Goal: Task Accomplishment & Management: Use online tool/utility

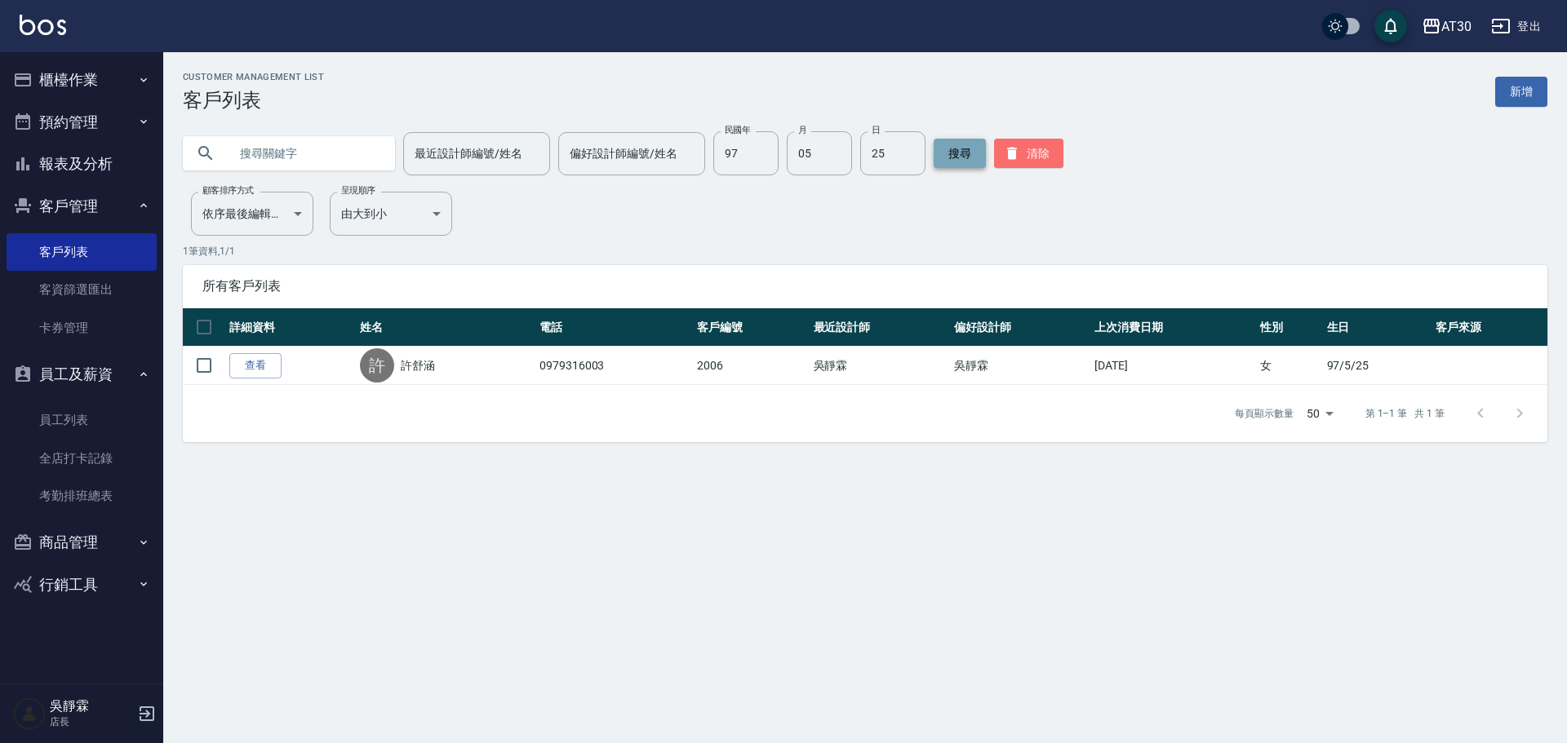
drag, startPoint x: 1028, startPoint y: 152, endPoint x: 946, endPoint y: 153, distance: 82.4
click at [1023, 151] on button "清除" at bounding box center [1028, 153] width 69 height 29
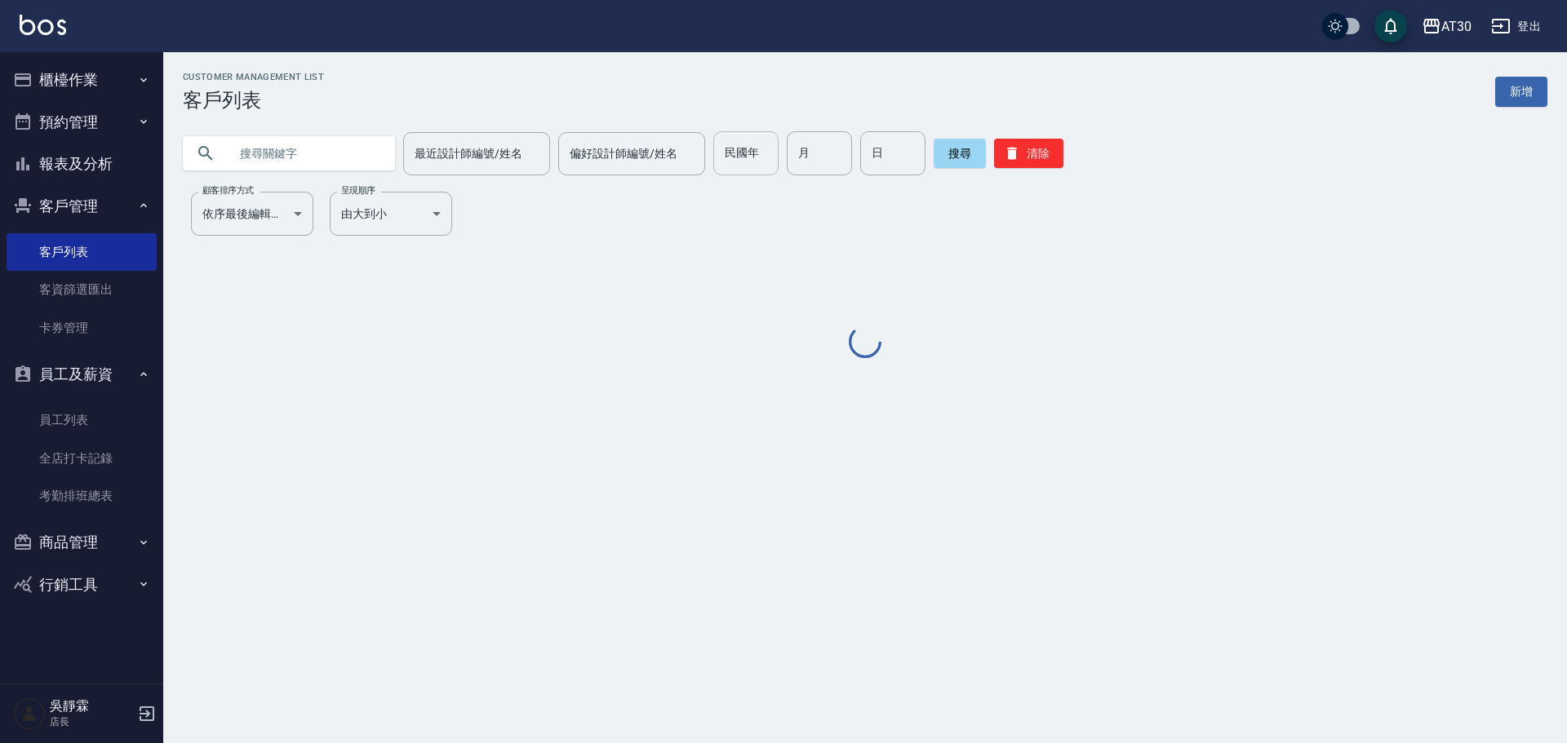
click at [744, 149] on div "民國年 民國年" at bounding box center [745, 153] width 65 height 44
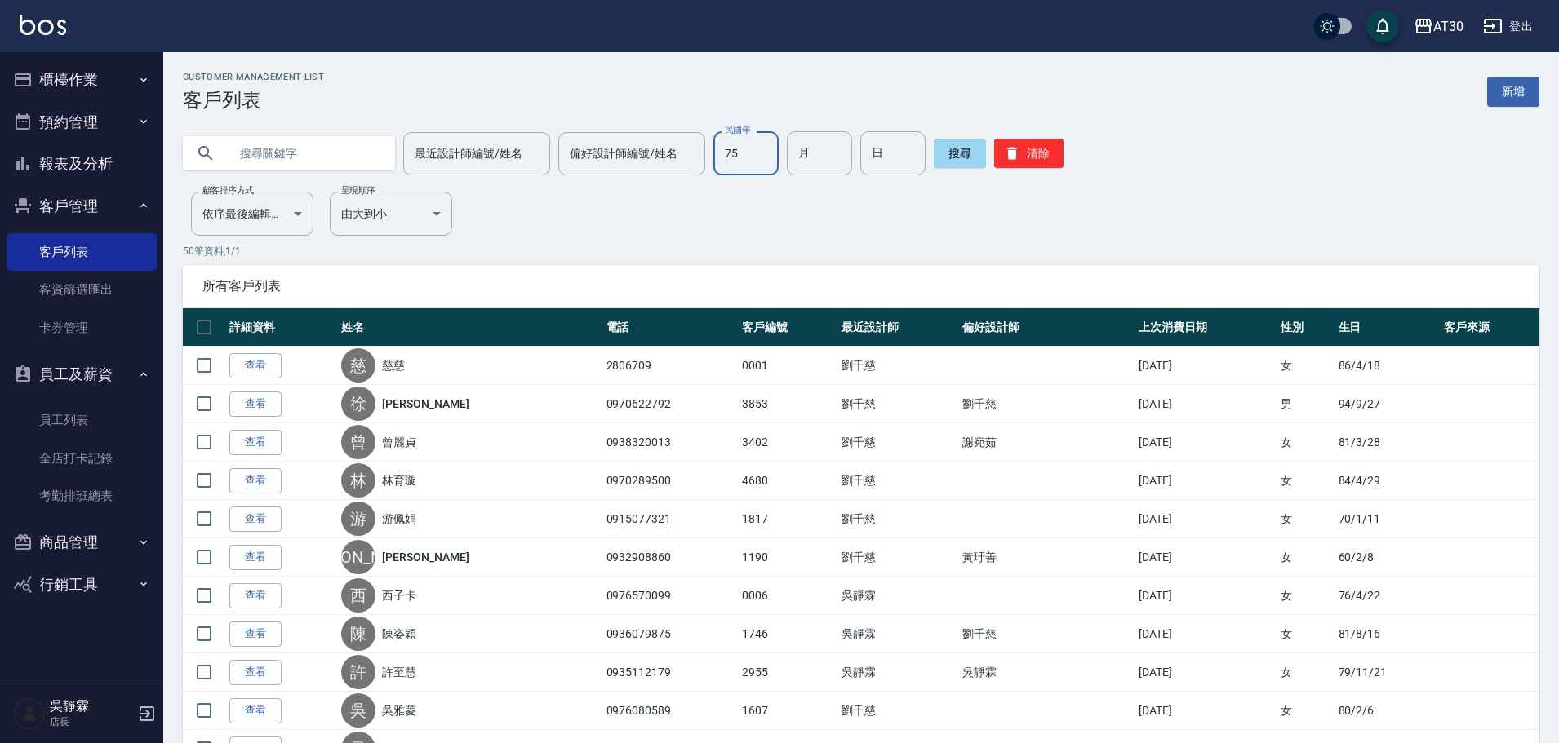
type input "75"
type input "09"
type input "22"
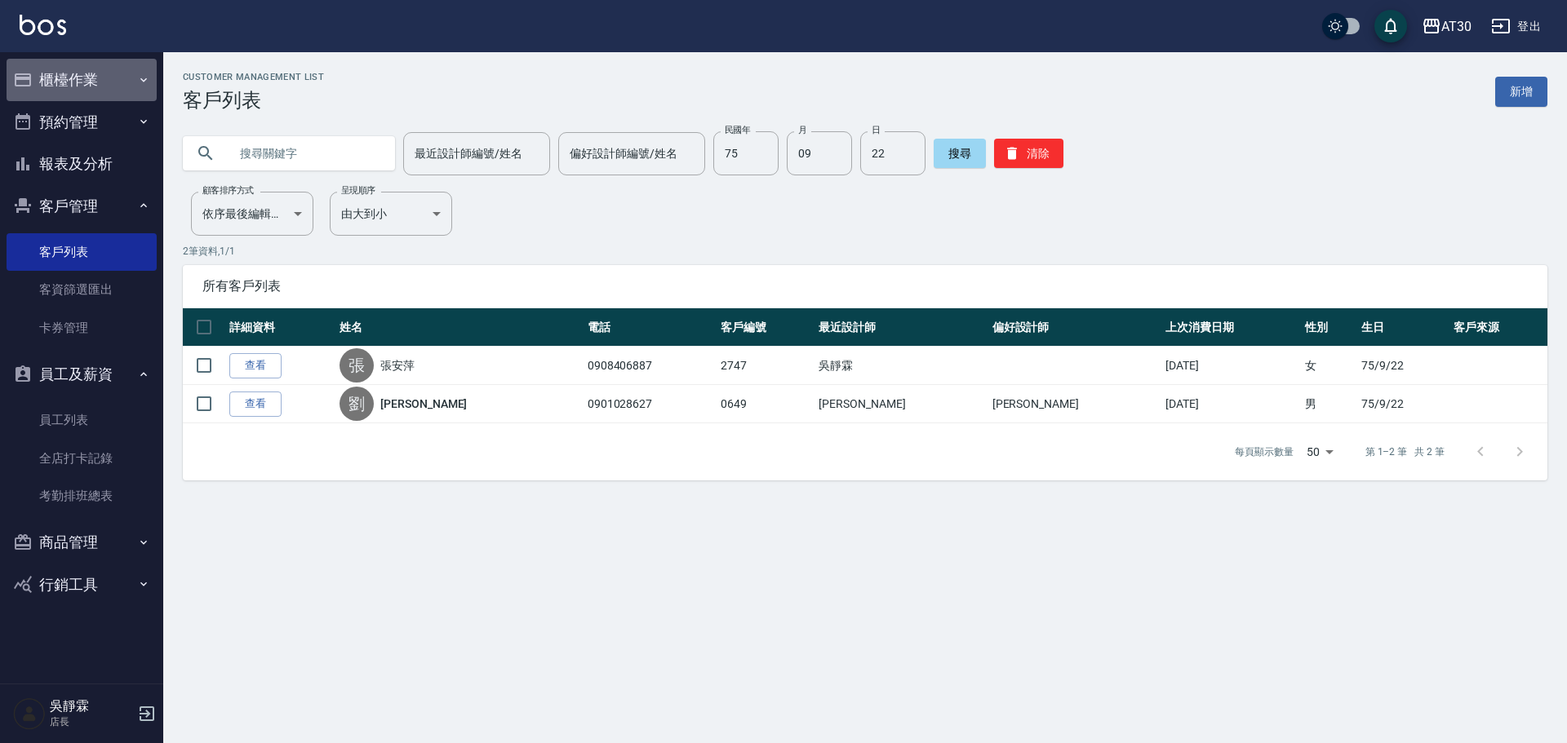
click at [87, 81] on button "櫃檯作業" at bounding box center [82, 80] width 150 height 42
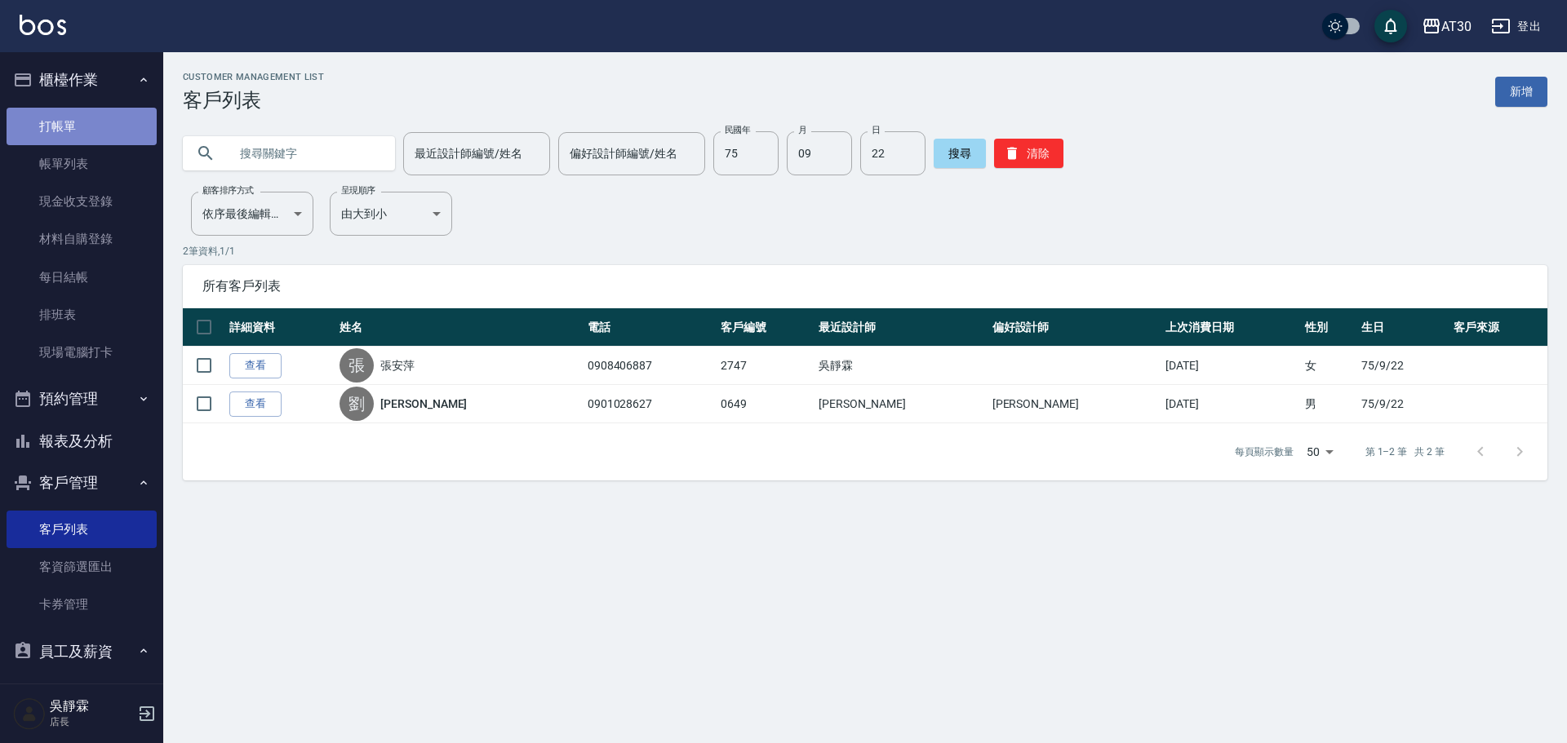
click at [87, 121] on link "打帳單" at bounding box center [82, 127] width 150 height 38
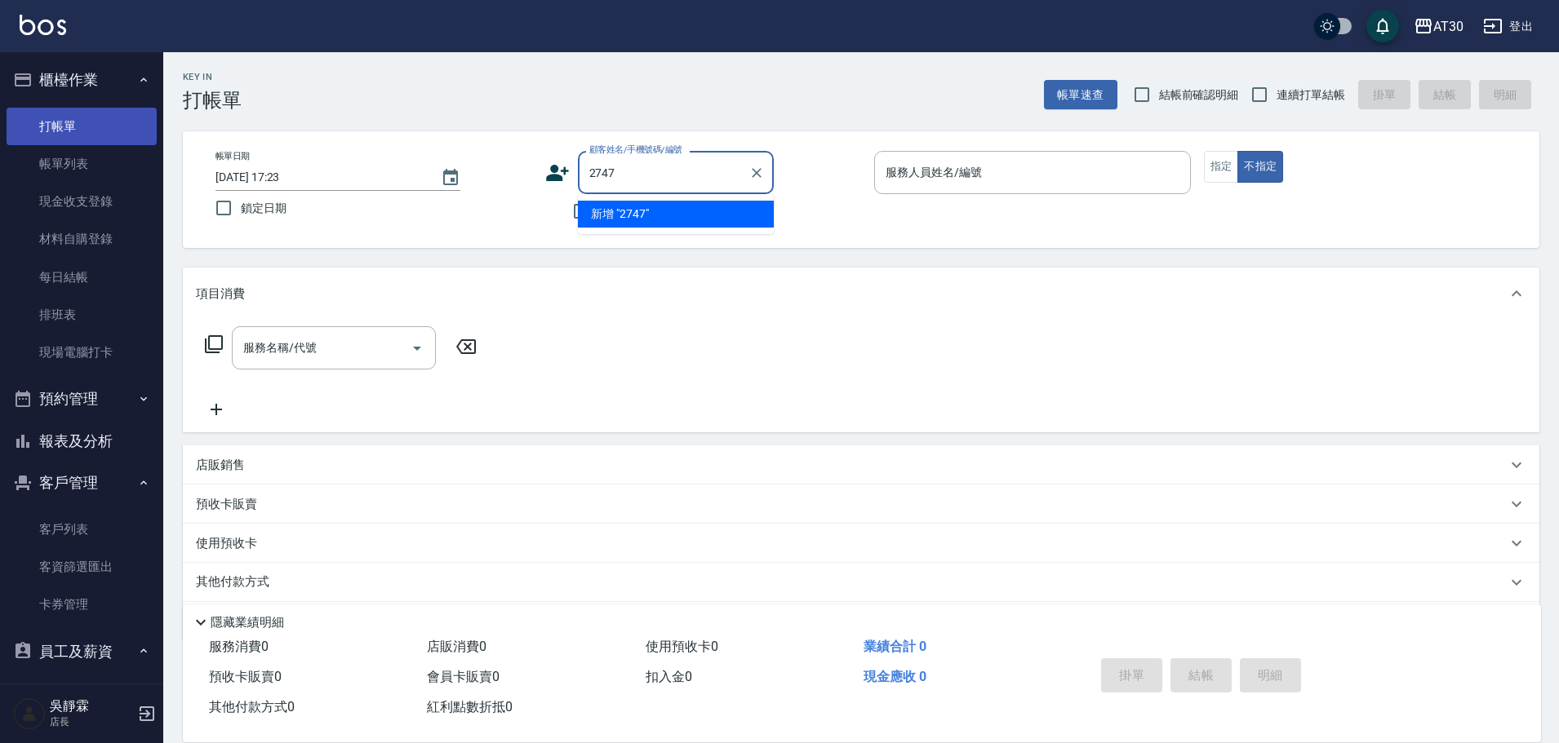
type input "2747"
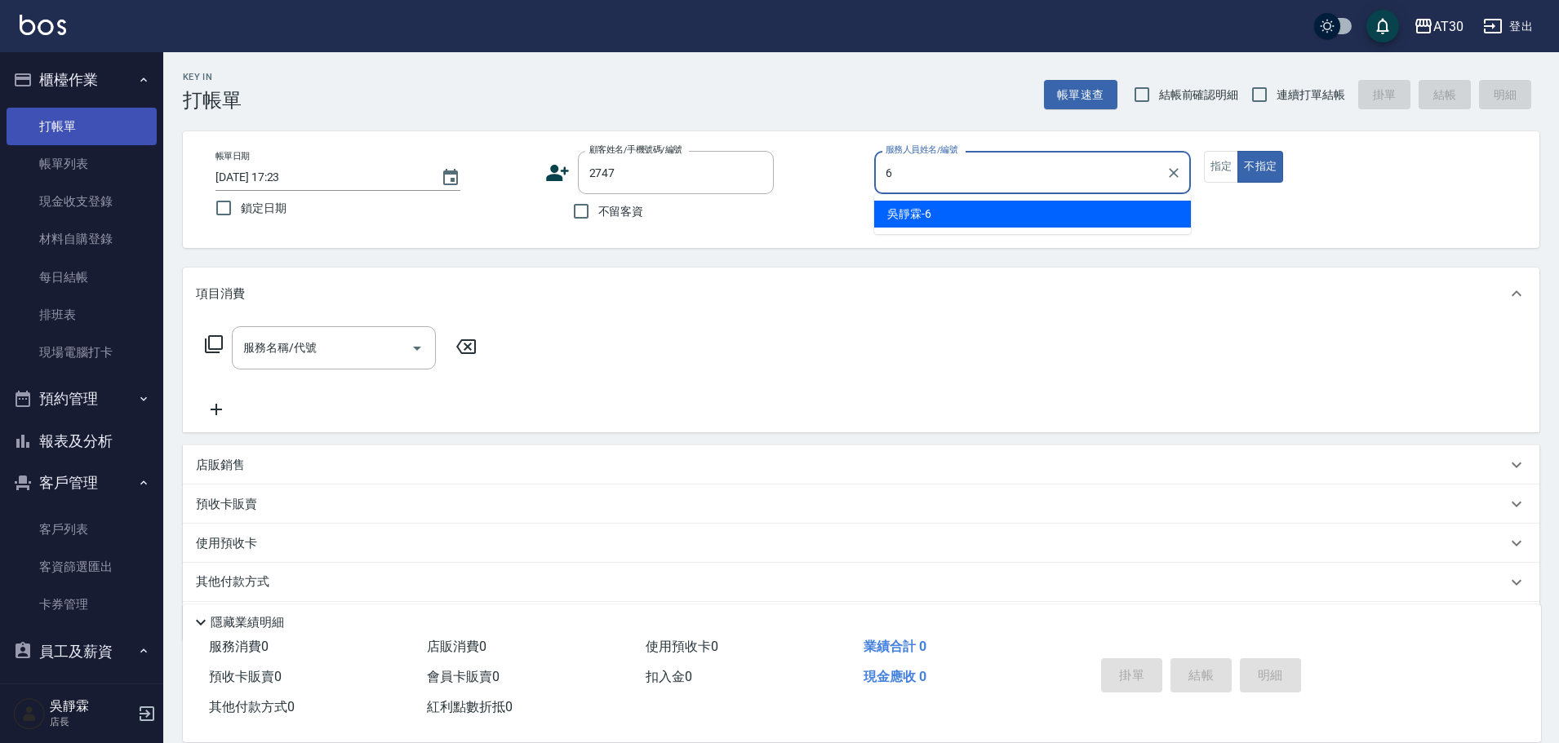
type input "[PERSON_NAME]-6"
type button "false"
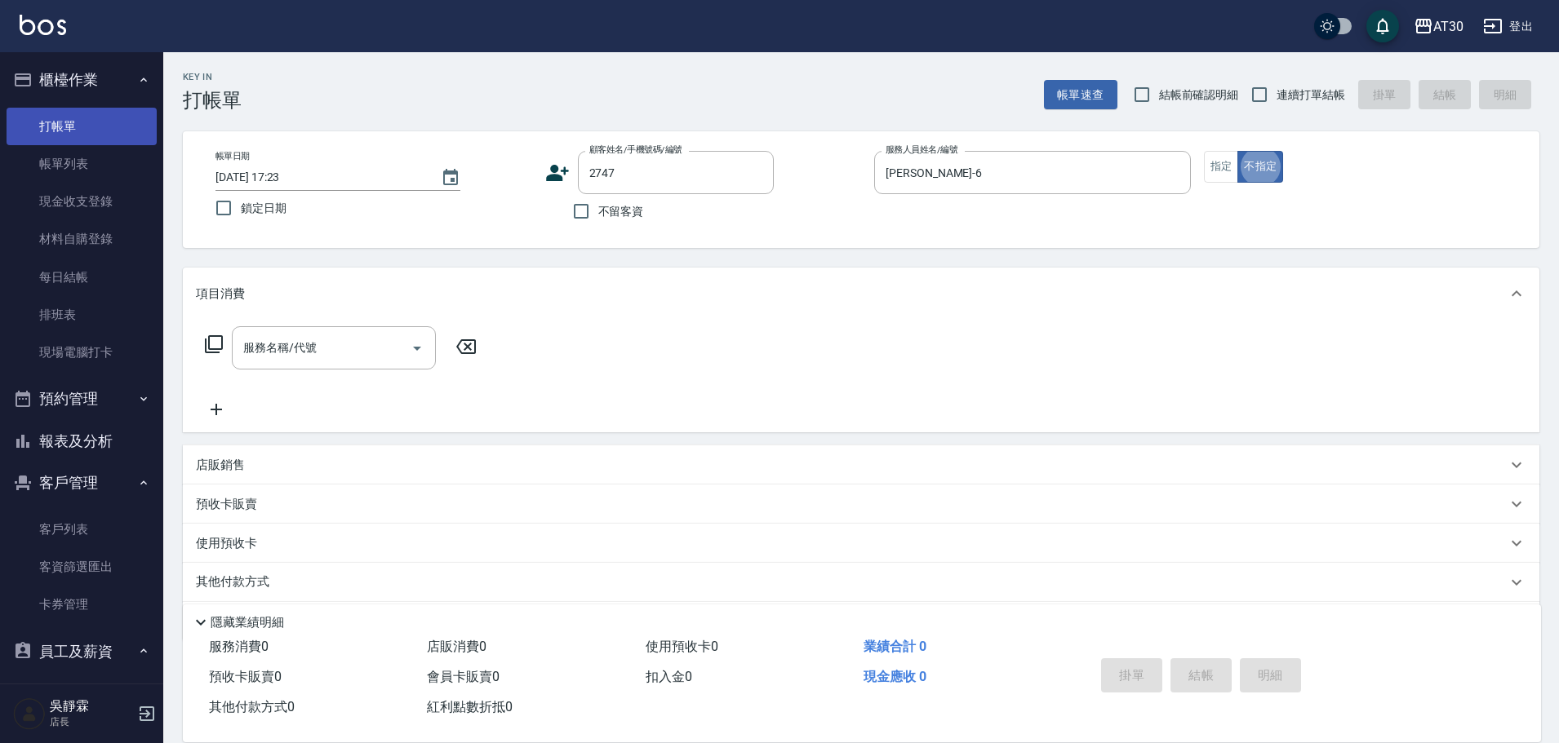
type input "[PERSON_NAME]/0908406887/2747"
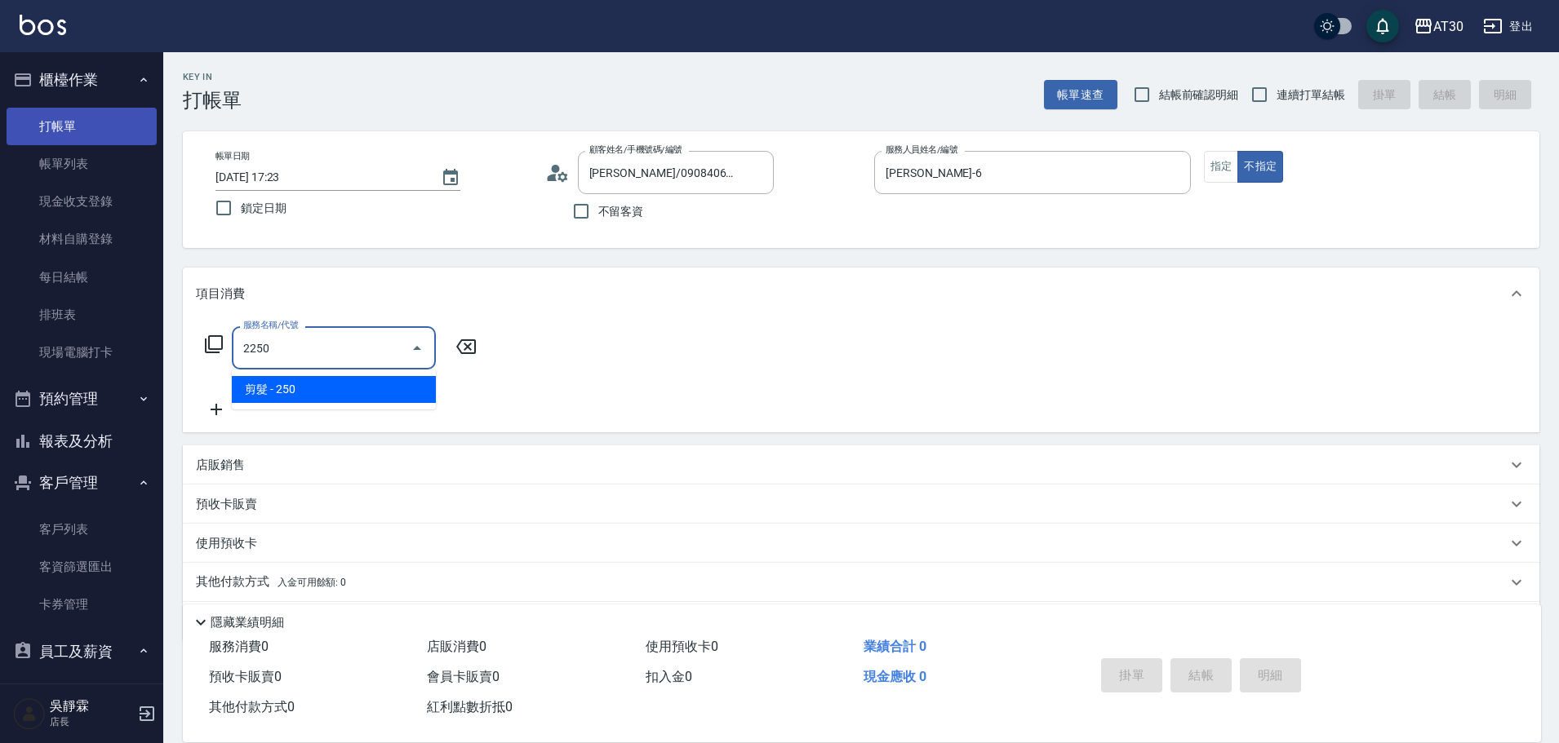
type input "剪髮(2250)"
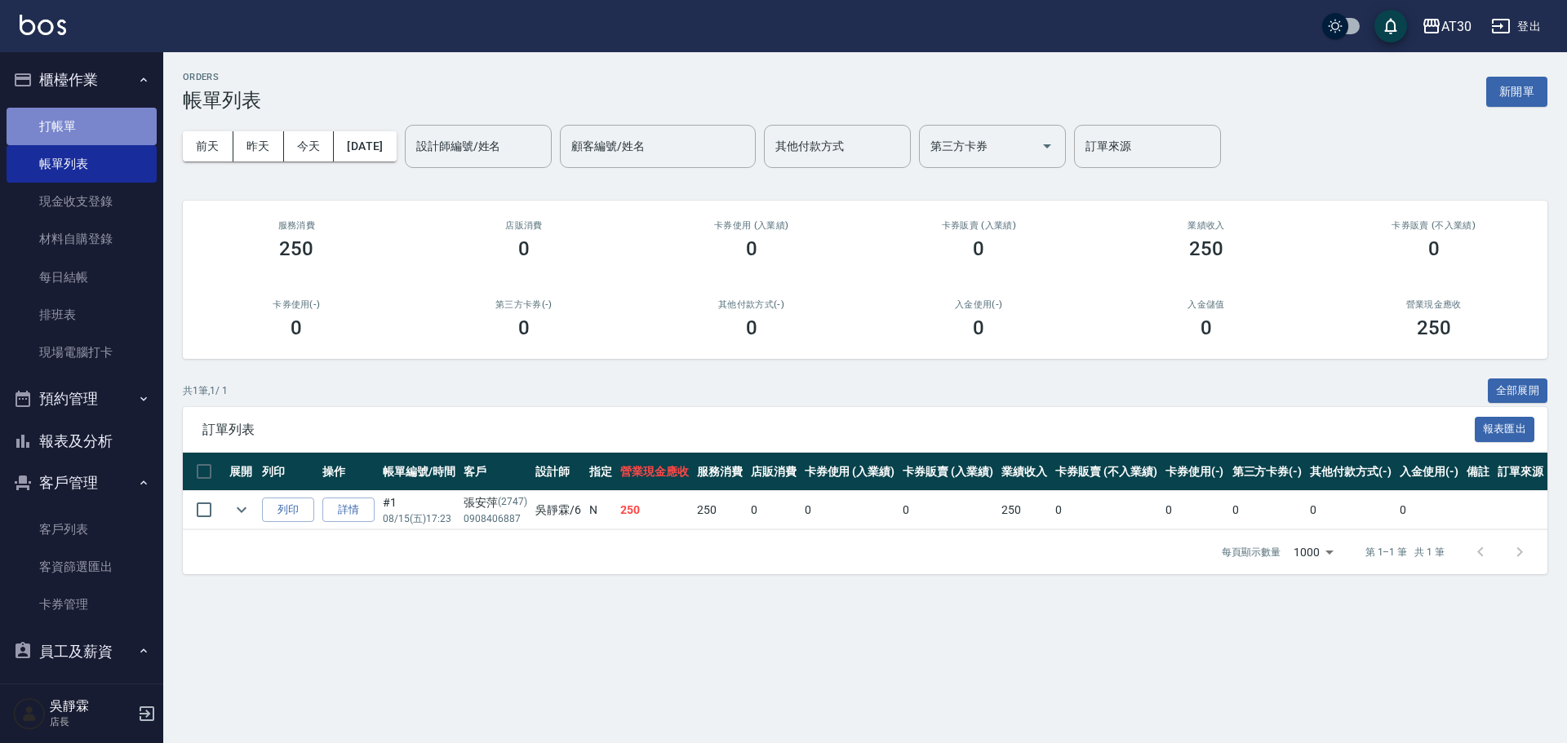
drag, startPoint x: 252, startPoint y: 782, endPoint x: 86, endPoint y: 114, distance: 688.0
click at [86, 114] on link "打帳單" at bounding box center [82, 127] width 150 height 38
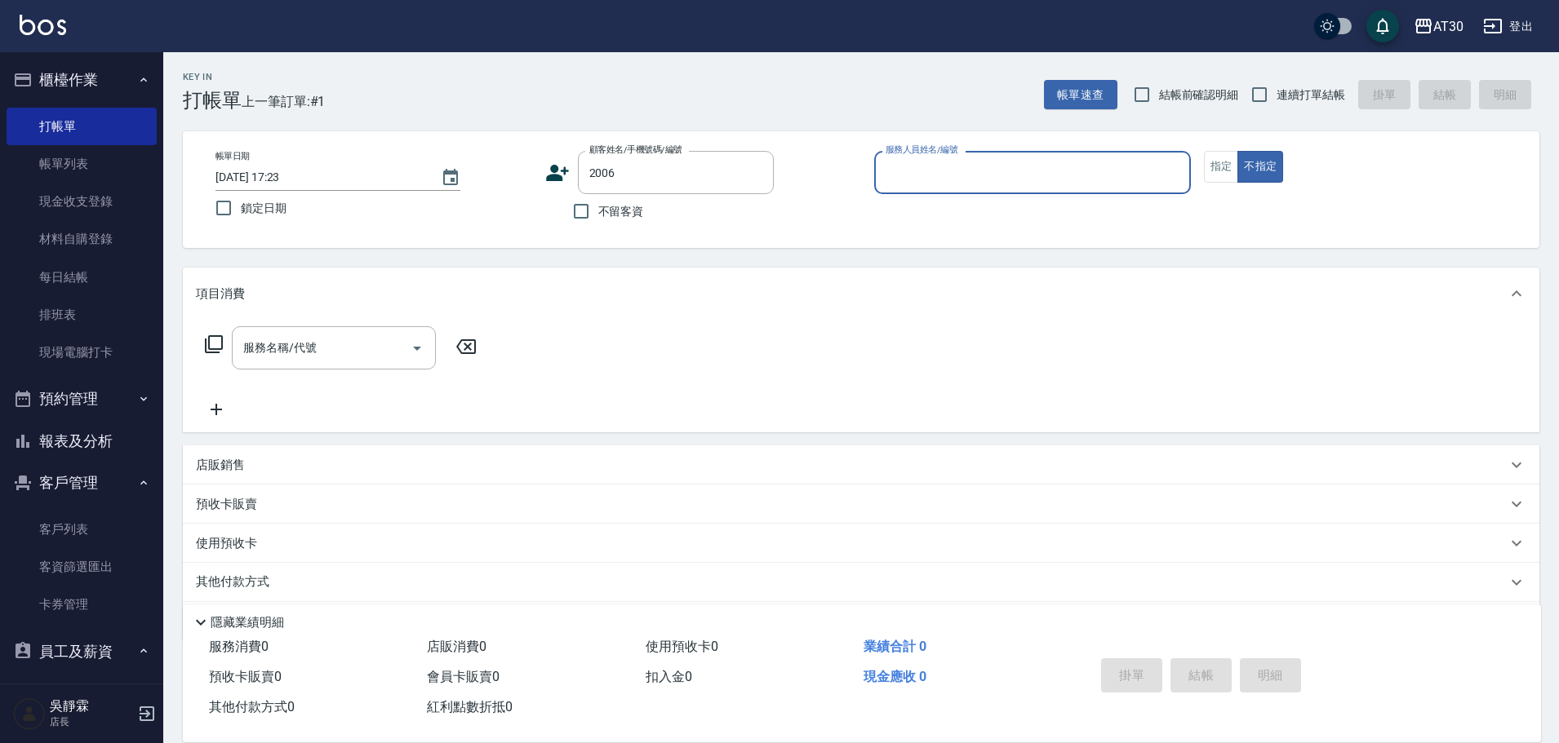
type input "2006"
type input "[PERSON_NAME]-6"
type button "false"
type input "[PERSON_NAME]/0979316003/2006"
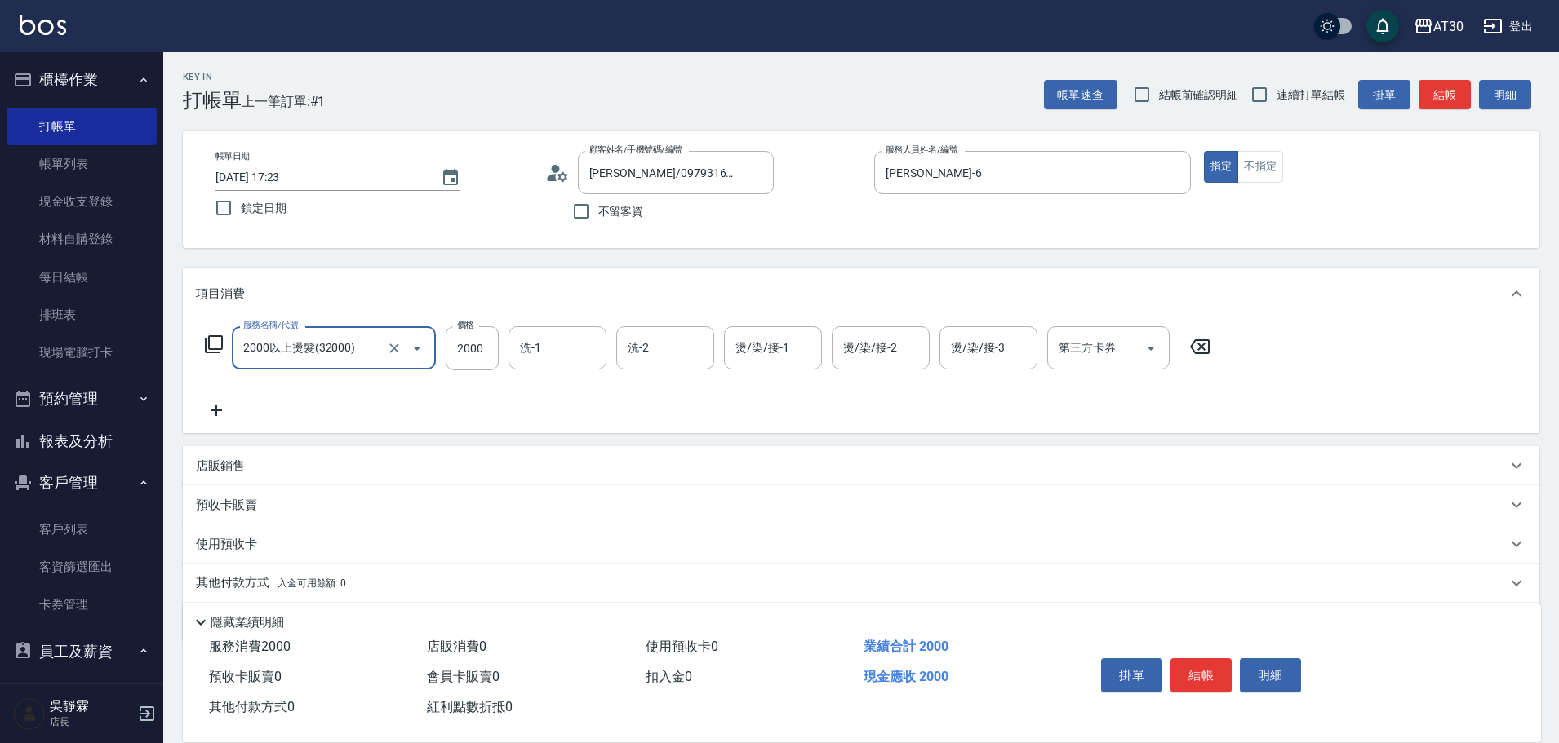
type input "2000以上燙髮(32000)"
type input "[PERSON_NAME]1"
click at [587, 344] on icon "Clear" at bounding box center [589, 348] width 16 height 16
type input "[PERSON_NAME]育-23"
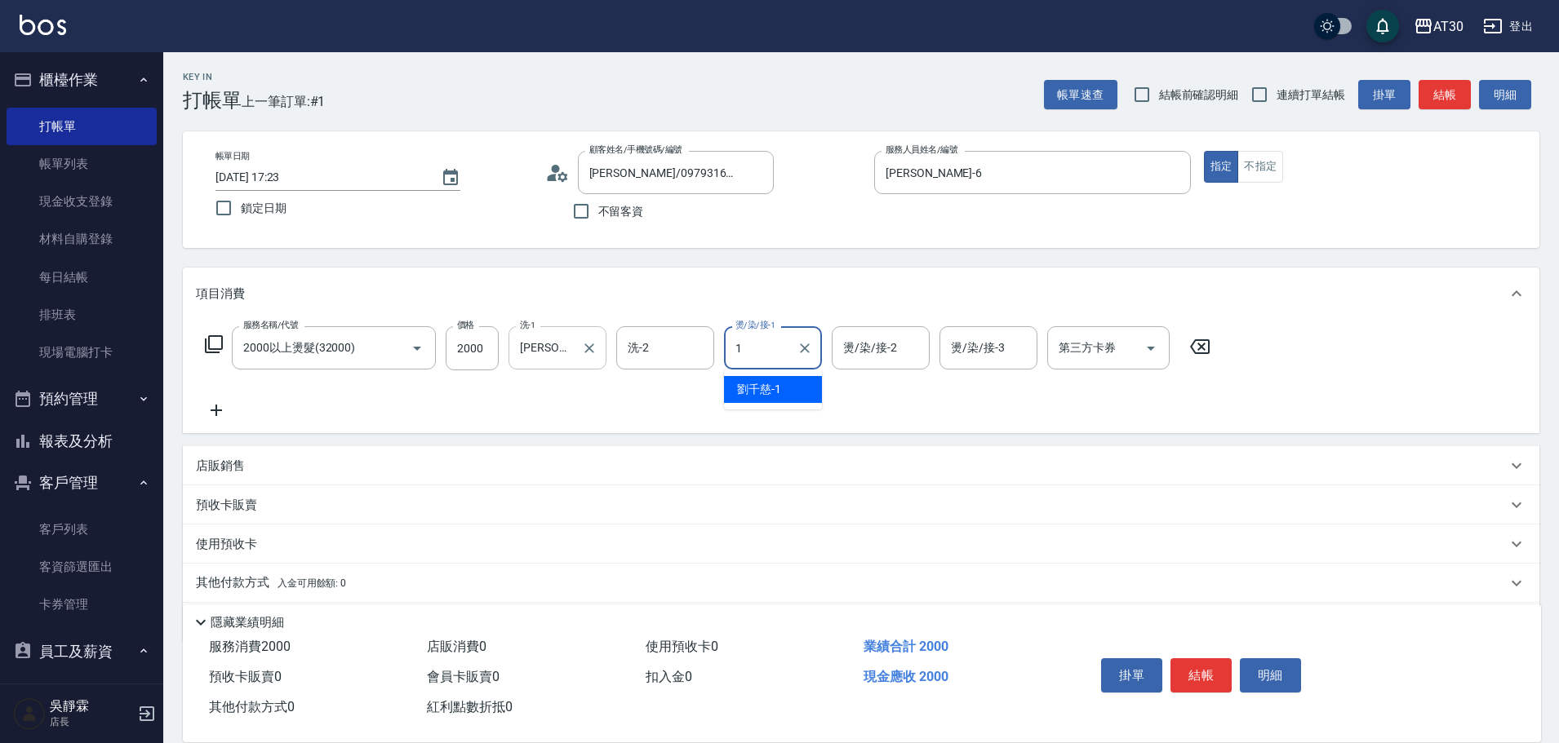
type input "[PERSON_NAME]1"
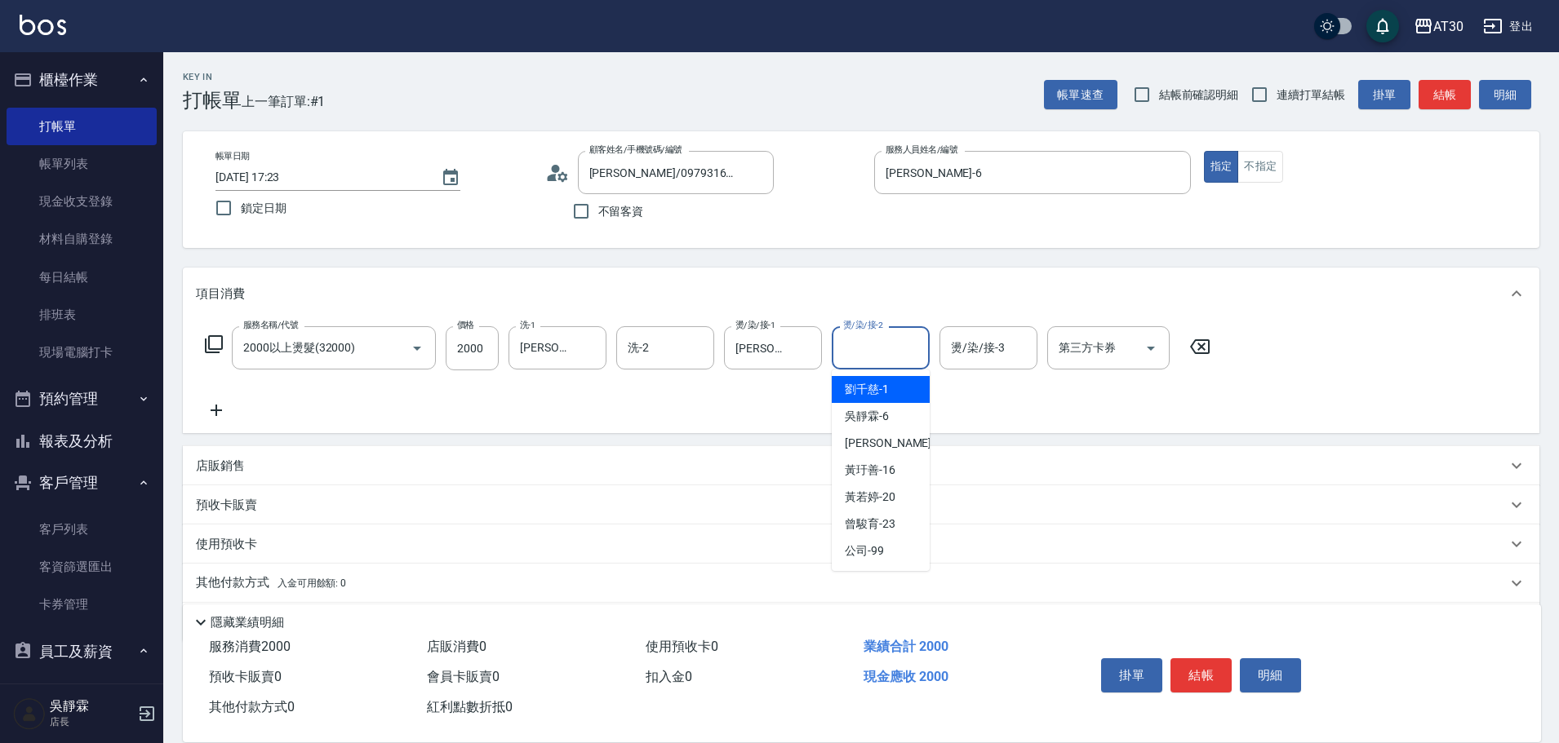
click at [858, 346] on input "燙/染/接-2" at bounding box center [880, 348] width 83 height 29
type input "[PERSON_NAME]育-23"
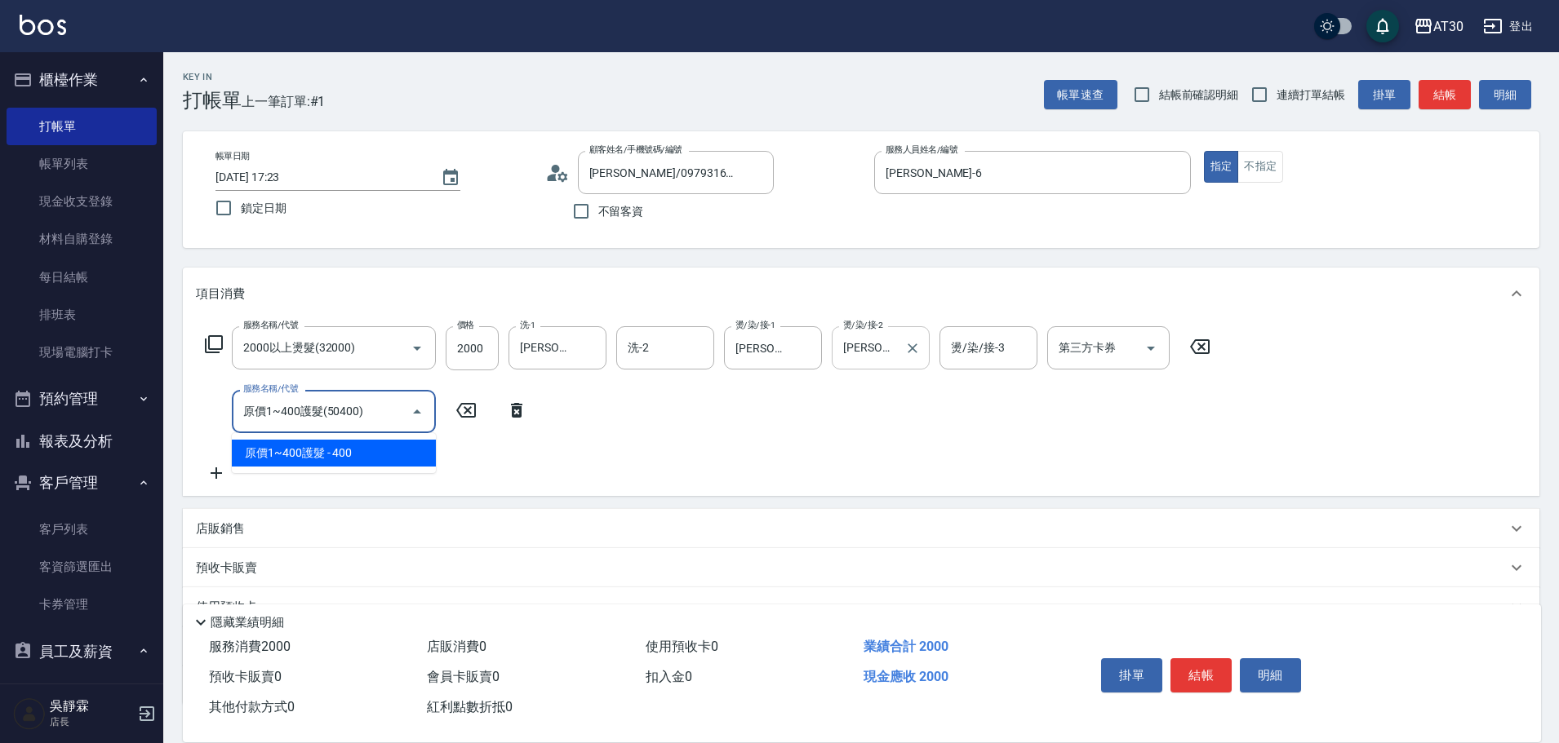
type input "原價1~400護髮(50400)"
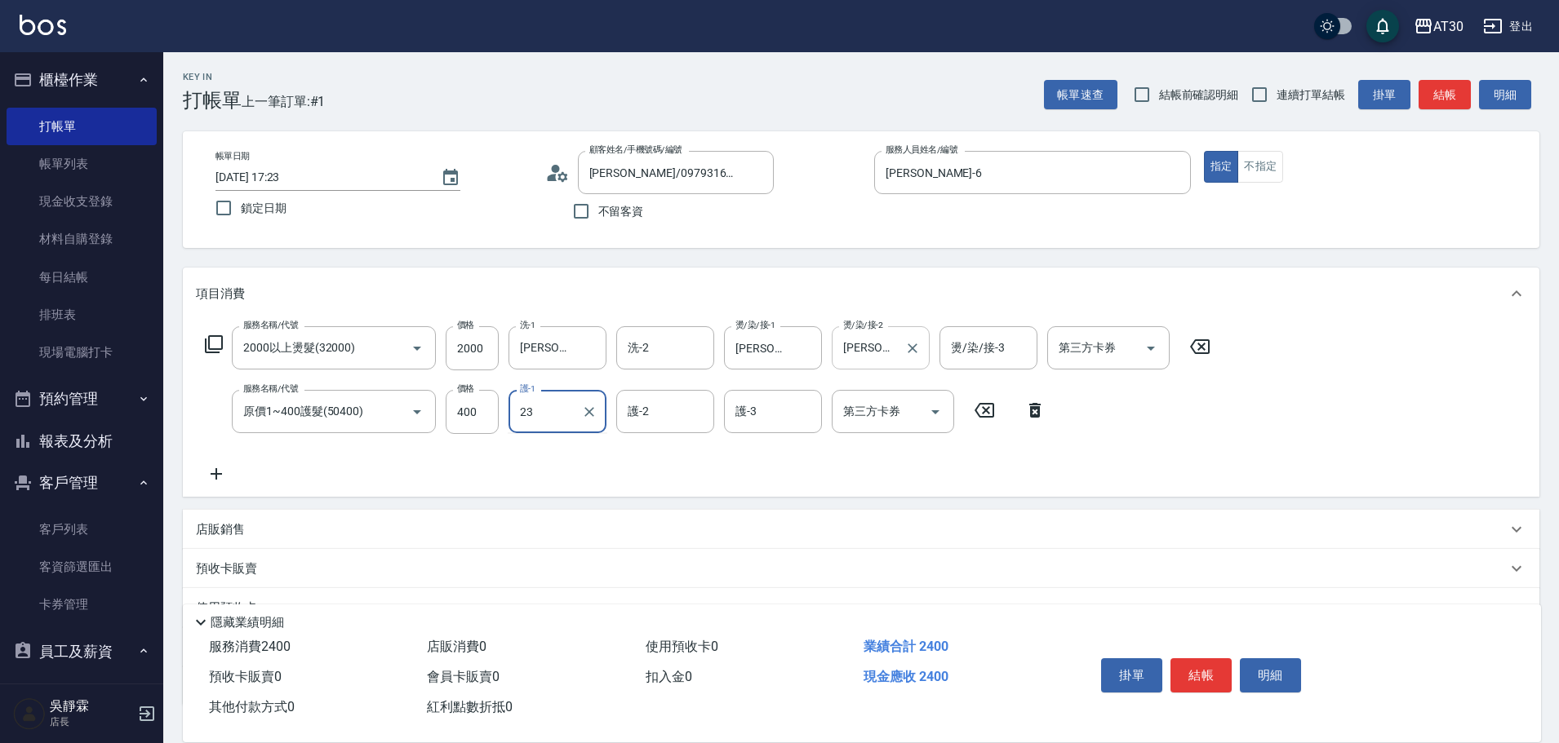
type input "[PERSON_NAME]育-23"
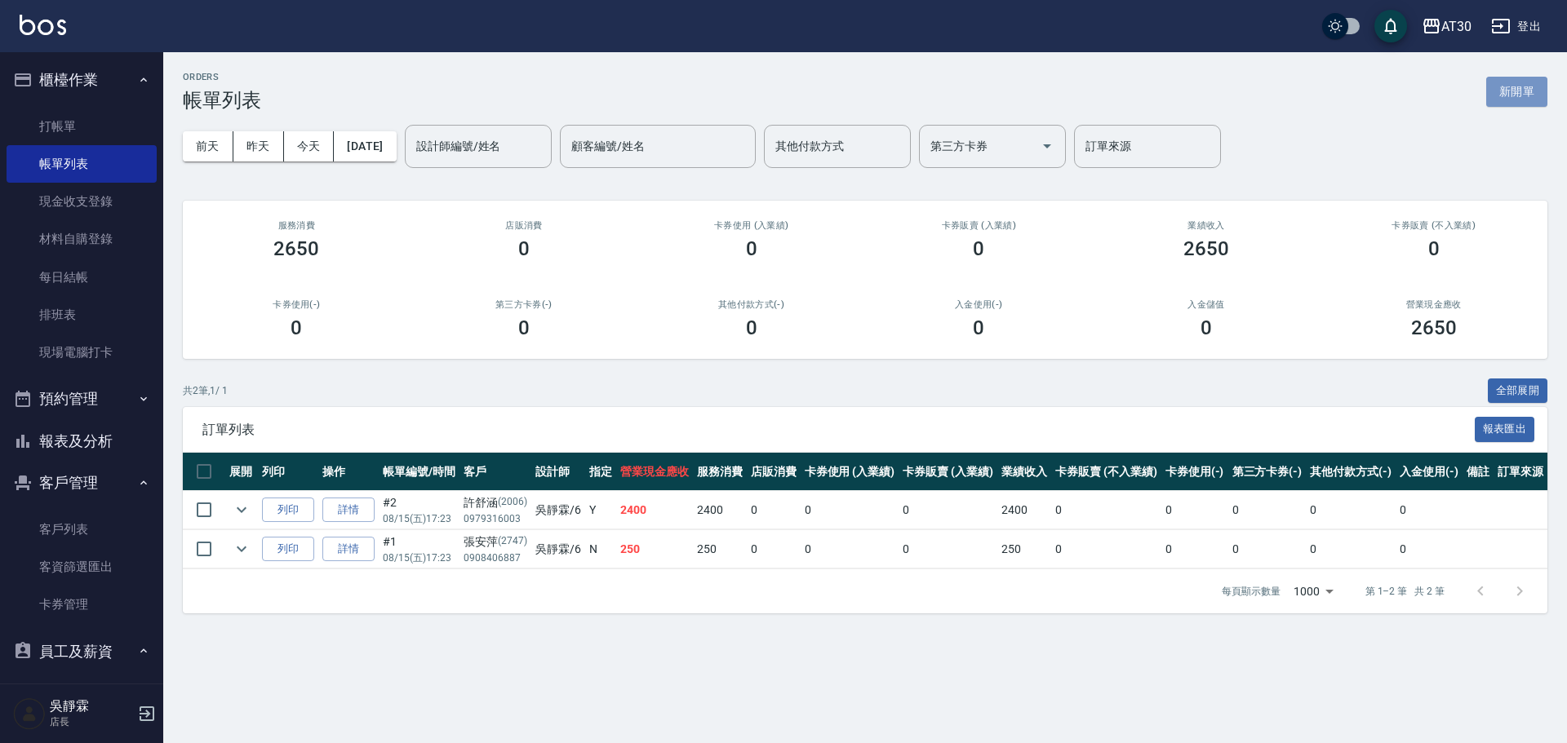
drag, startPoint x: 1535, startPoint y: 94, endPoint x: 1380, endPoint y: 107, distance: 155.6
click at [1533, 94] on button "新開單" at bounding box center [1516, 92] width 61 height 30
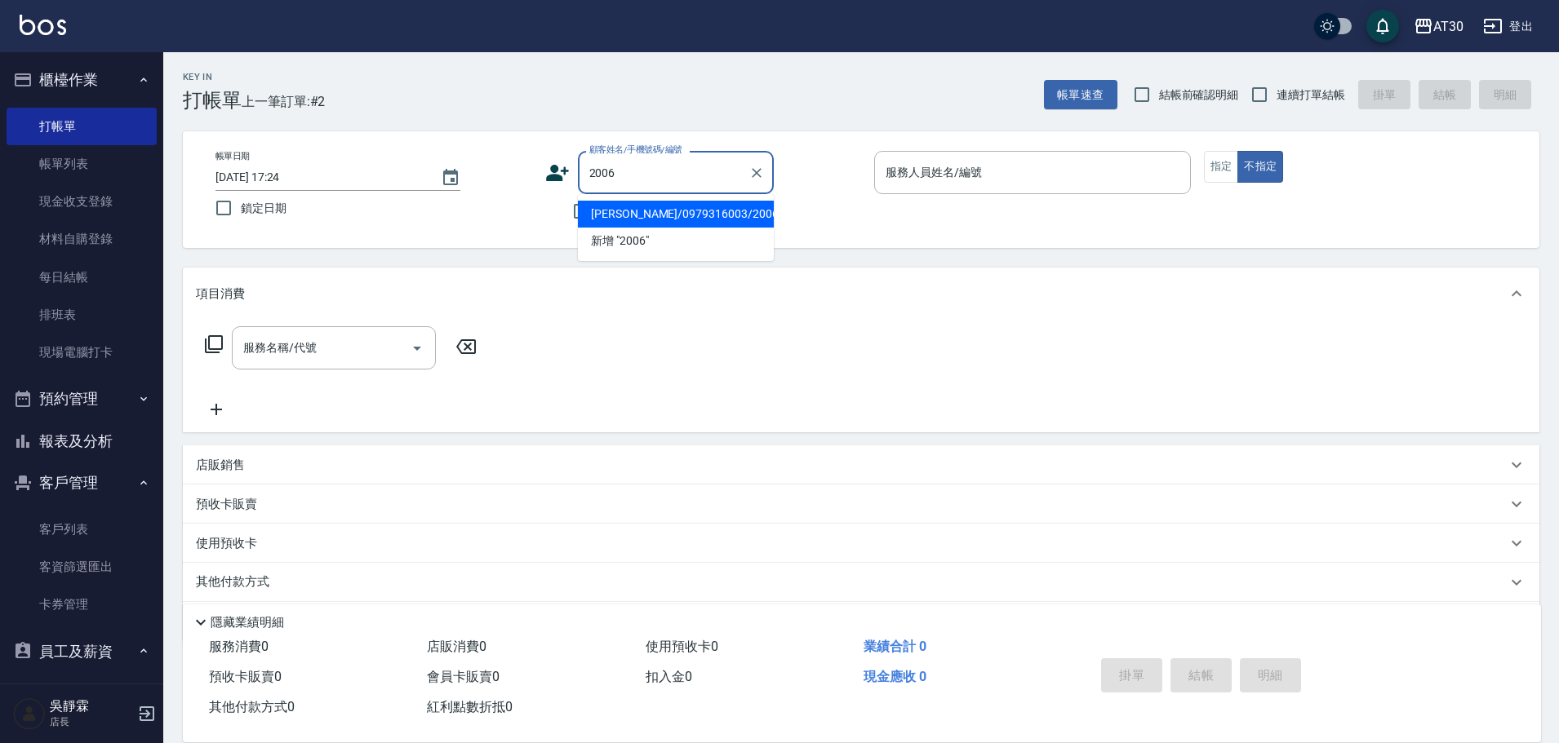
type input "[PERSON_NAME]/0979316003/2006"
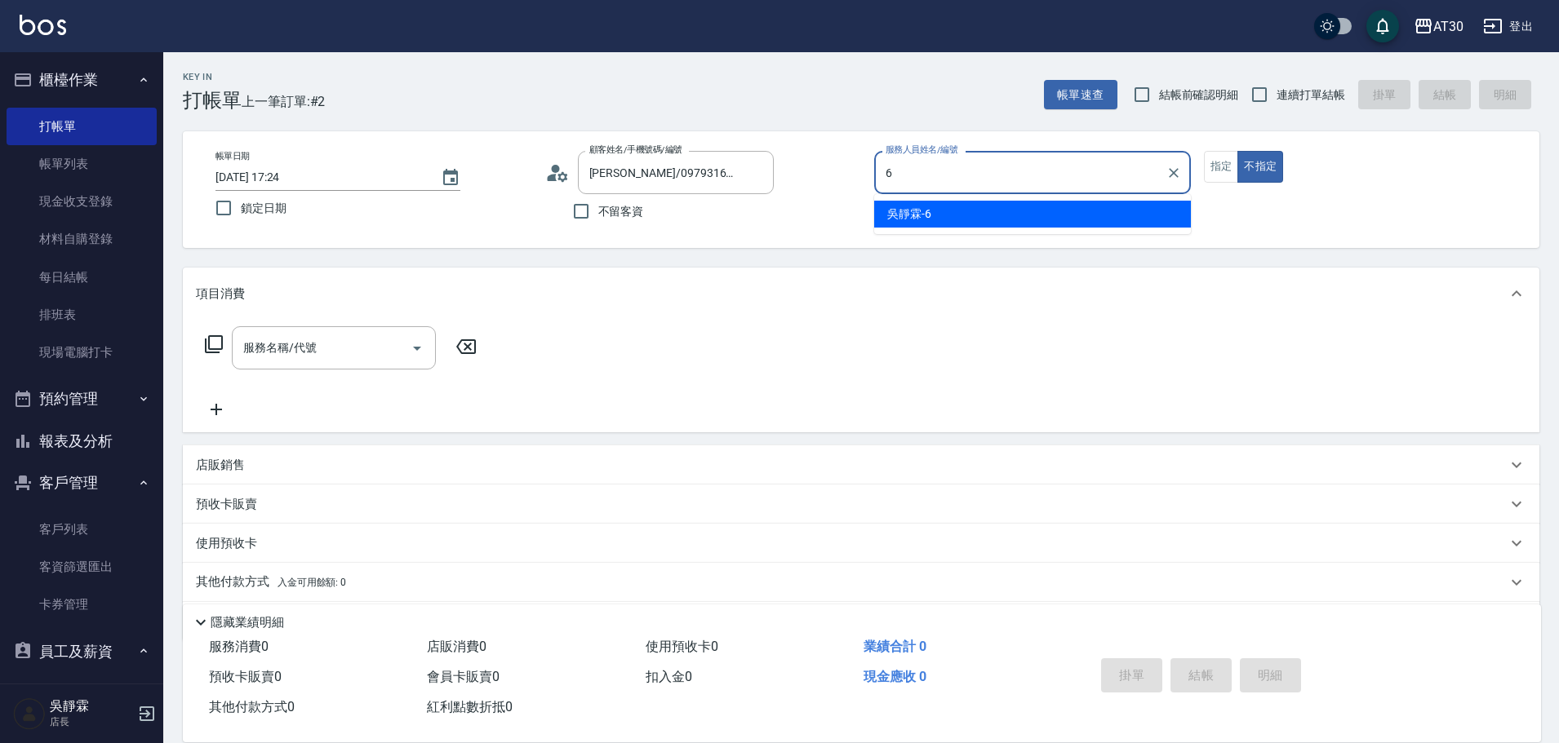
type input "[PERSON_NAME]-6"
type button "false"
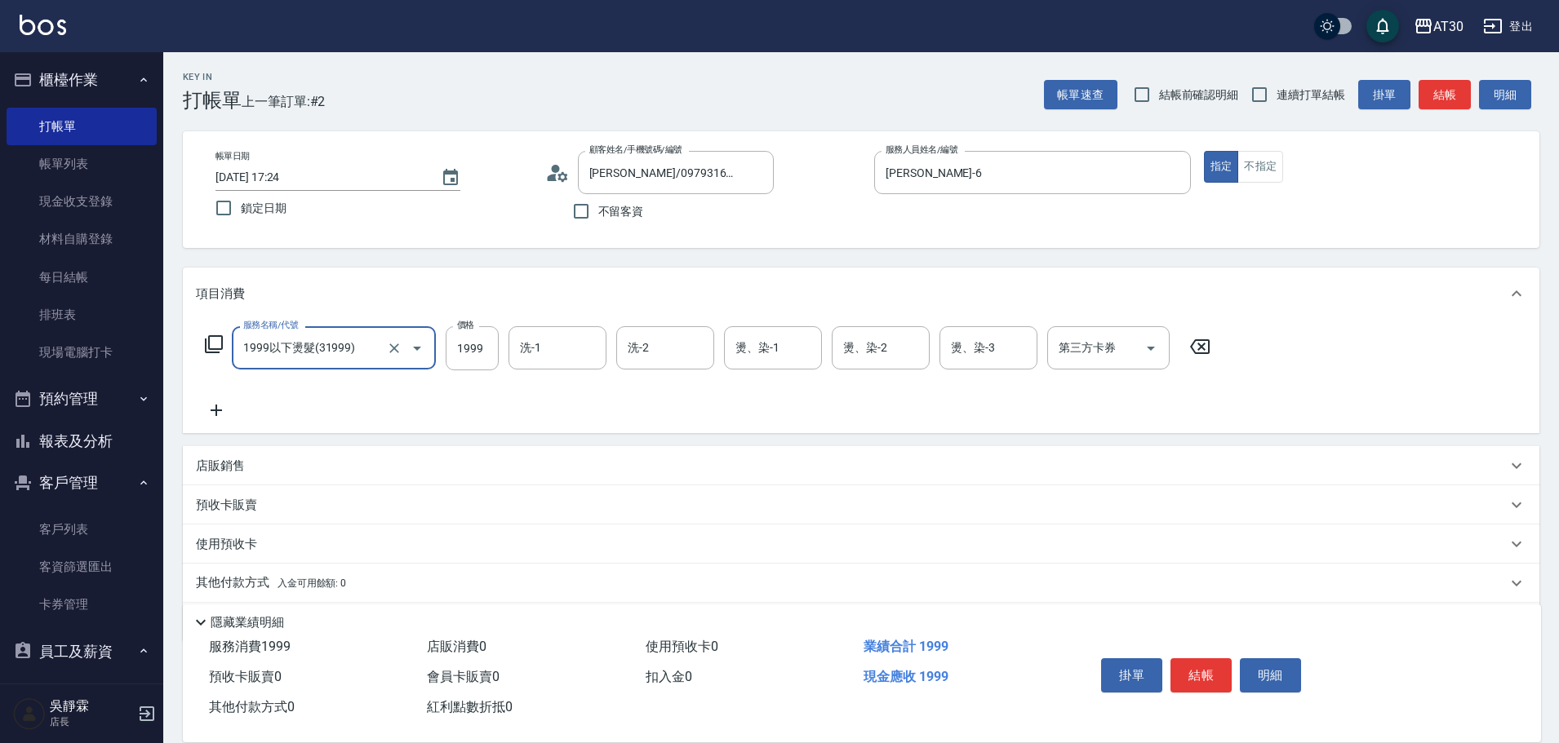
type input "1999以下燙髮(31999)"
type input "1200"
type input "[PERSON_NAME]育-23"
type input "[PERSON_NAME]-6"
type input "[PERSON_NAME]育-23"
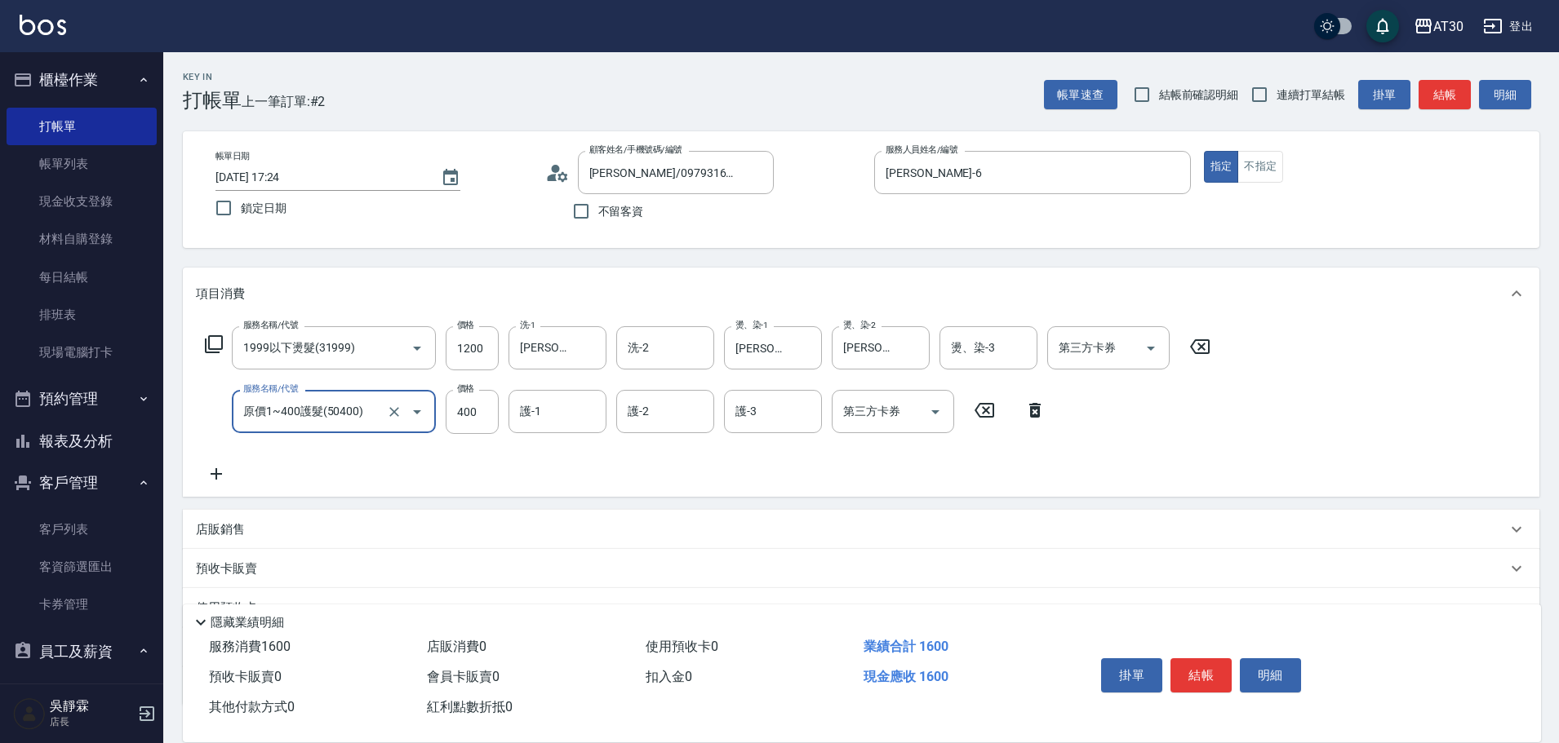
type input "原價1~400護髮(50400)"
type input "[PERSON_NAME]育-23"
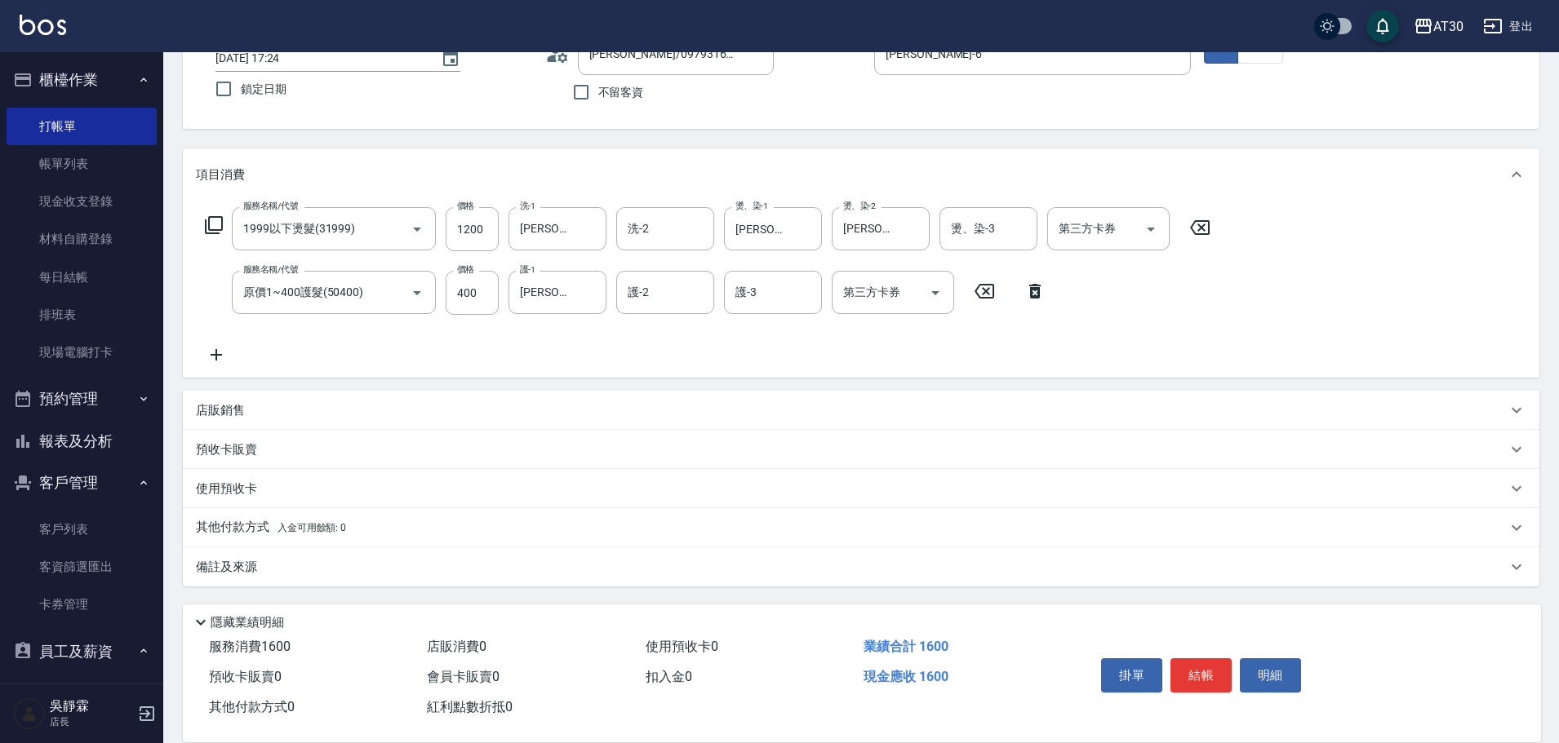
click at [255, 413] on div "店販銷售" at bounding box center [851, 410] width 1311 height 17
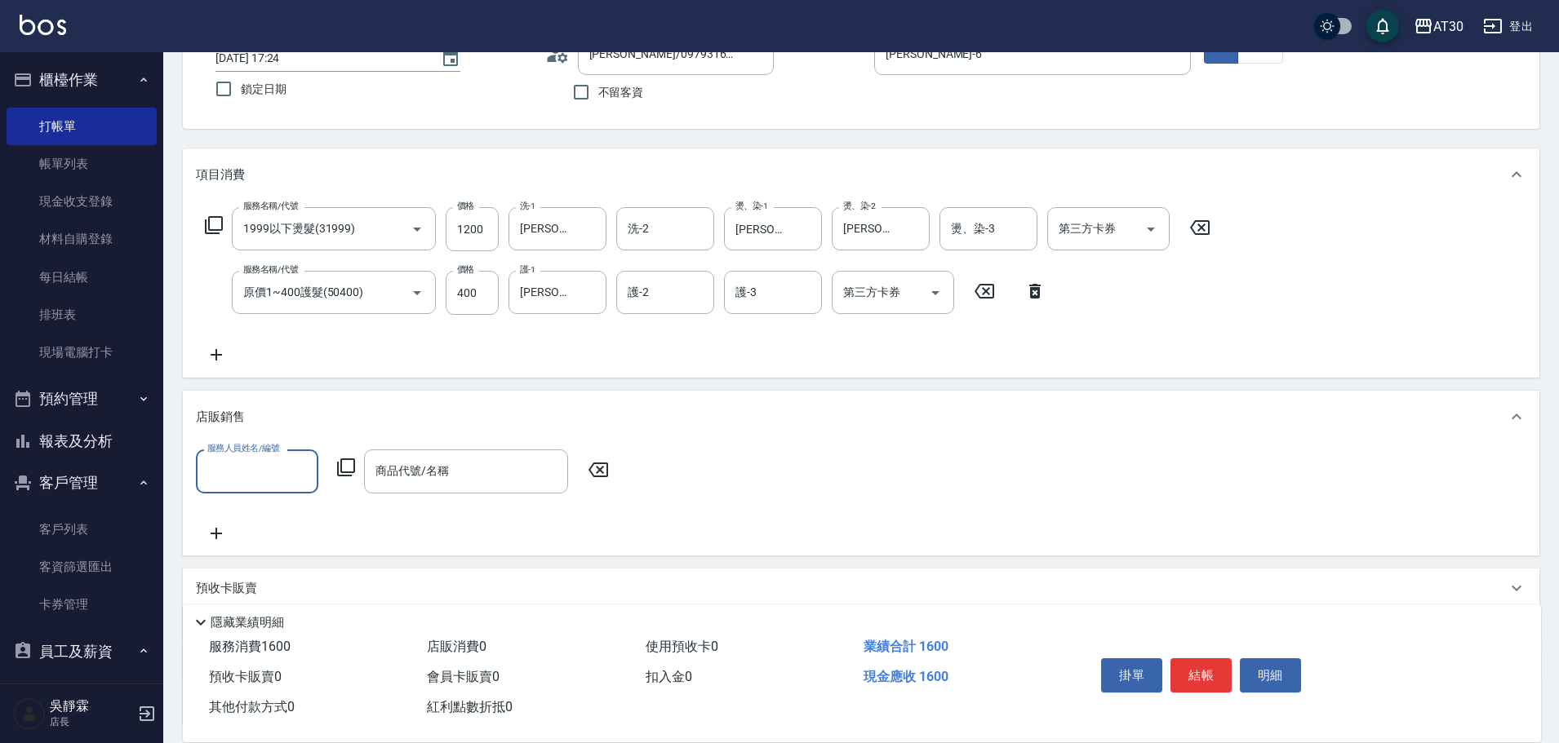
scroll to position [0, 0]
click at [344, 465] on icon at bounding box center [346, 468] width 20 height 20
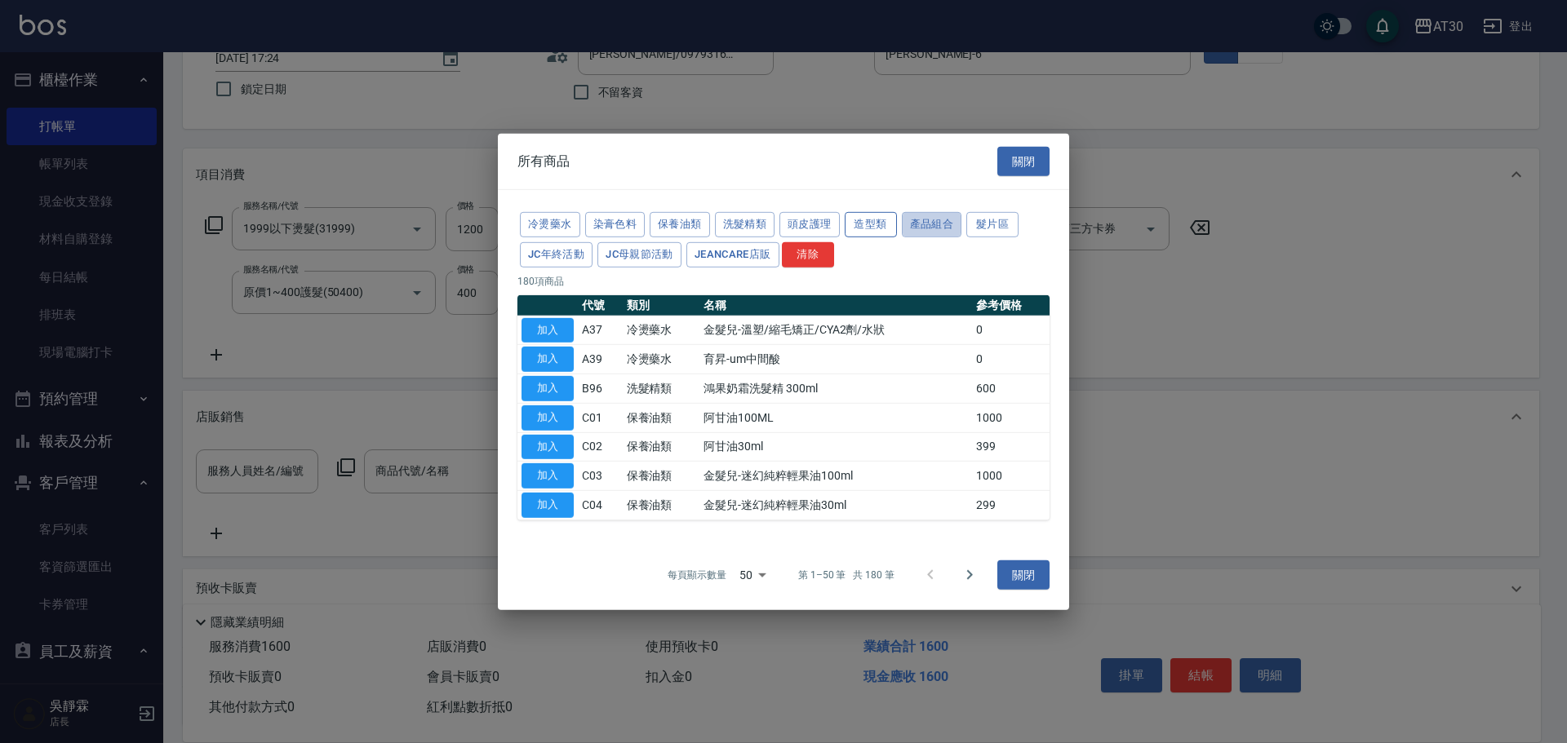
drag, startPoint x: 903, startPoint y: 221, endPoint x: 892, endPoint y: 223, distance: 11.5
click at [898, 222] on div "冷燙藥水 染膏色料 保養油類 洗髮精類 頭皮護理 造型類 產品組合 髮片區 JC年終活動 JC母親節活動 JeanCare店販 清除" at bounding box center [783, 240] width 532 height 60
click at [872, 226] on button "造型類" at bounding box center [871, 224] width 52 height 25
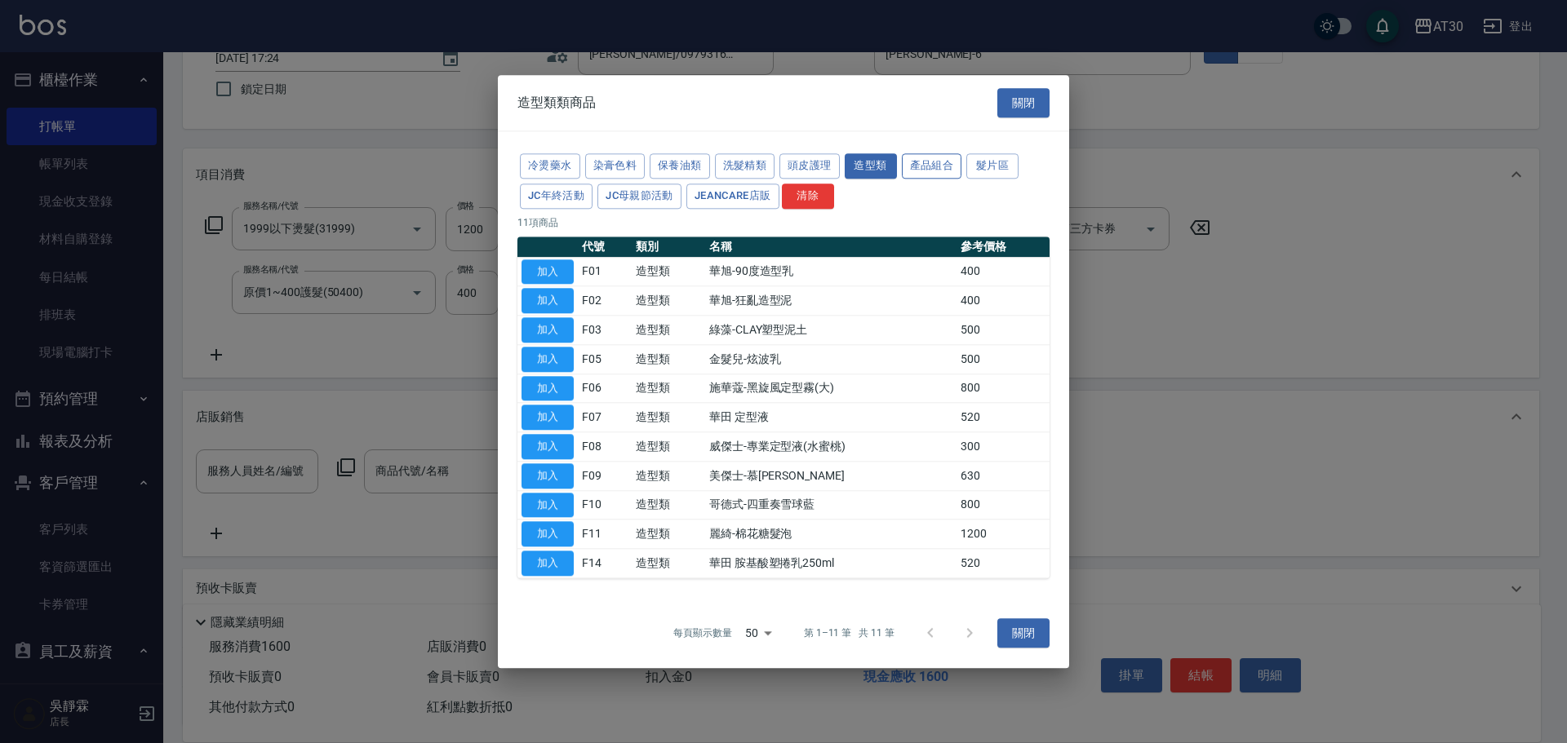
click at [932, 162] on button "產品組合" at bounding box center [932, 165] width 60 height 25
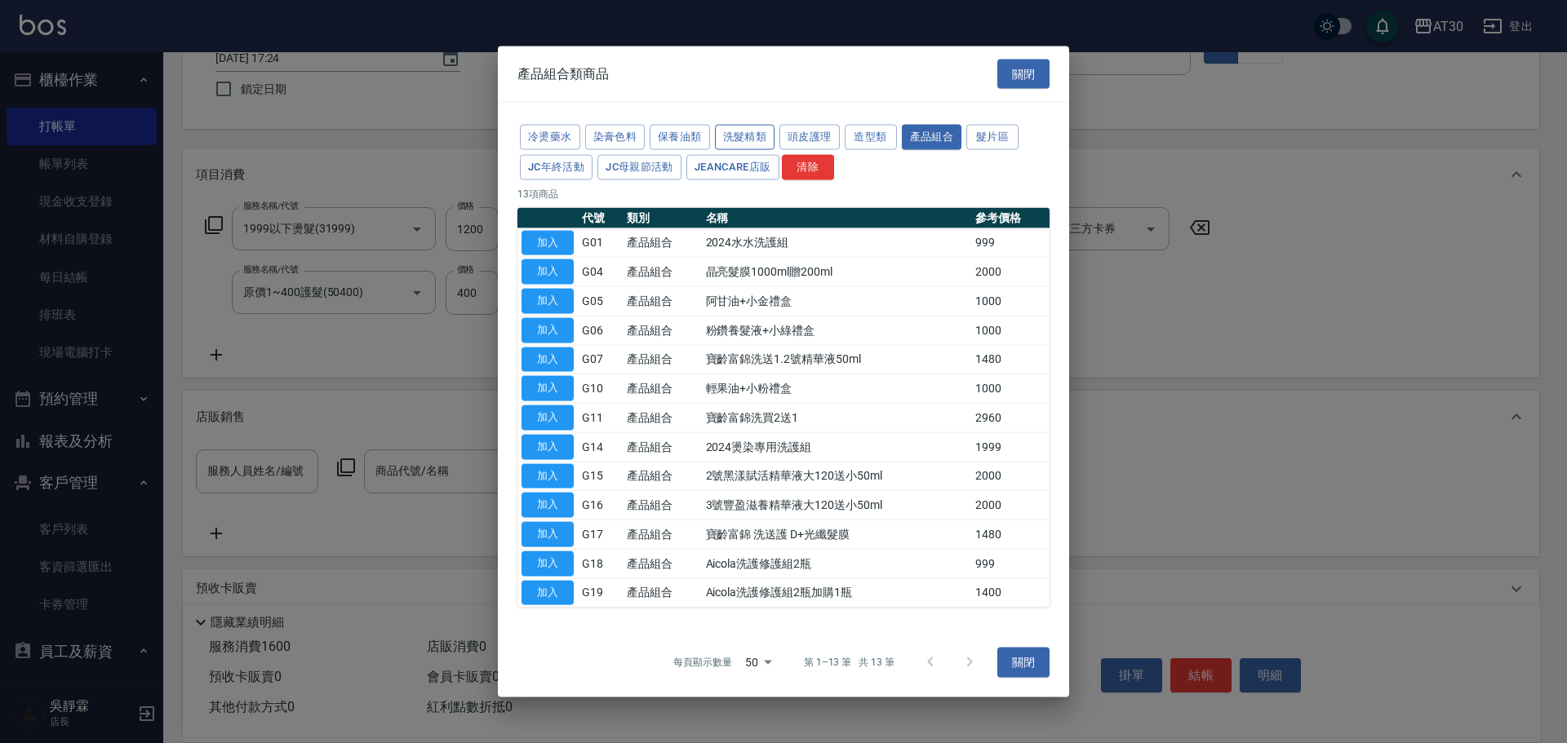
click at [733, 136] on button "洗髮精類" at bounding box center [745, 137] width 60 height 25
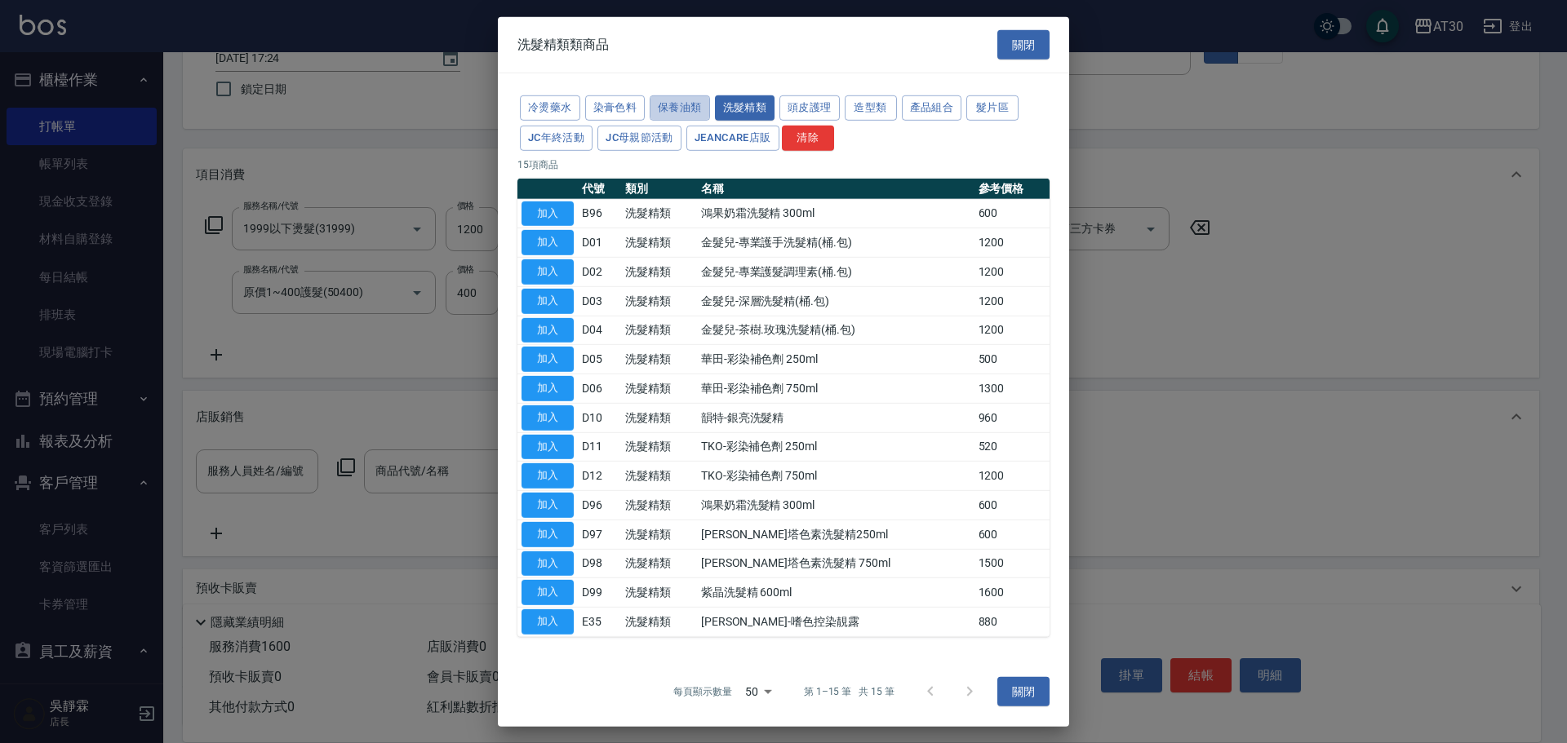
click at [695, 95] on div "冷燙藥水 染膏色料 保養油類 洗髮精類 頭皮護理 造型類 產品組合 髮片區 JC年終活動 JC母親節活動 JeanCare店販 清除" at bounding box center [783, 123] width 532 height 60
click at [677, 106] on button "保養油類" at bounding box center [680, 107] width 60 height 25
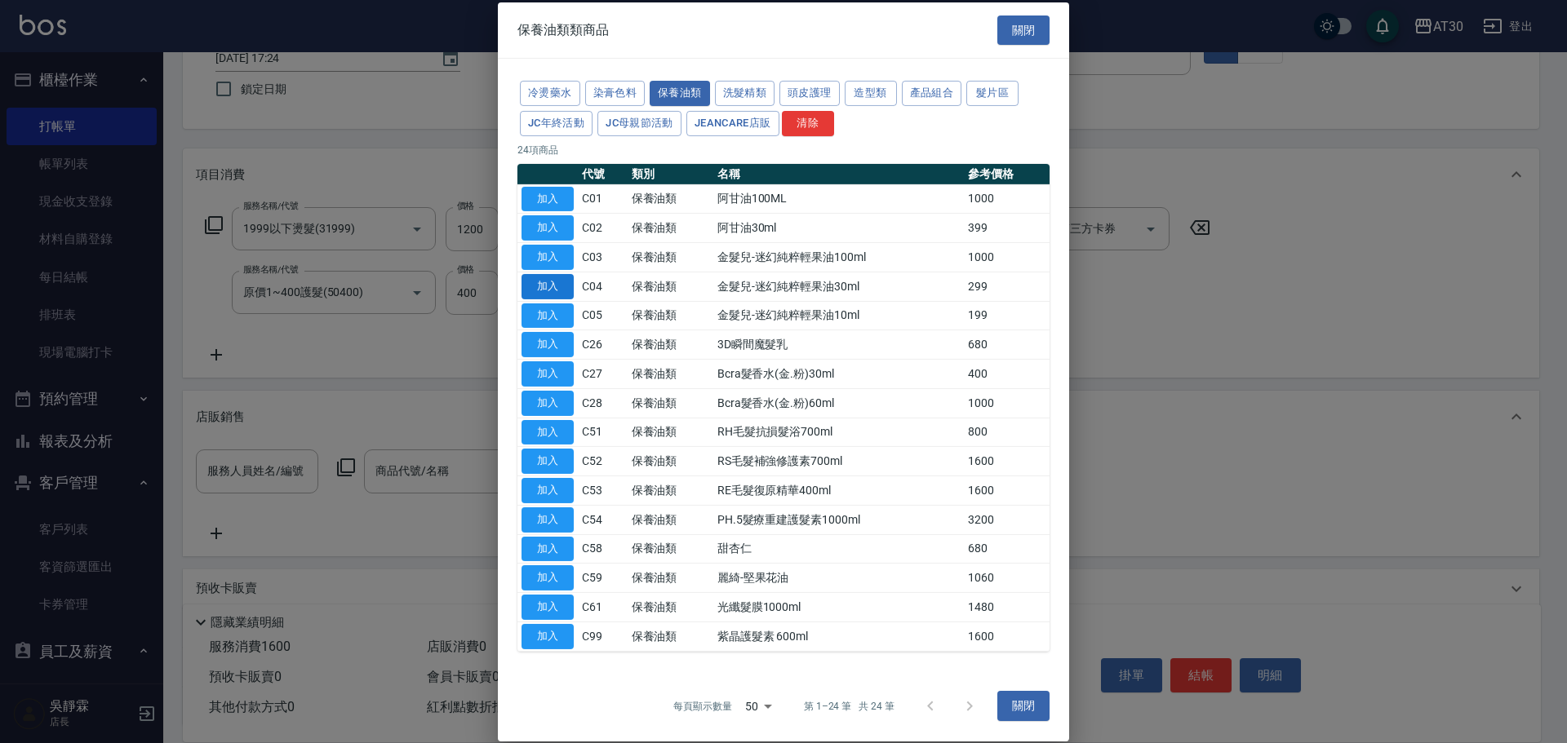
click at [543, 283] on button "加入" at bounding box center [547, 286] width 52 height 25
type input "金髮兒-迷幻純粹輕果油30ml"
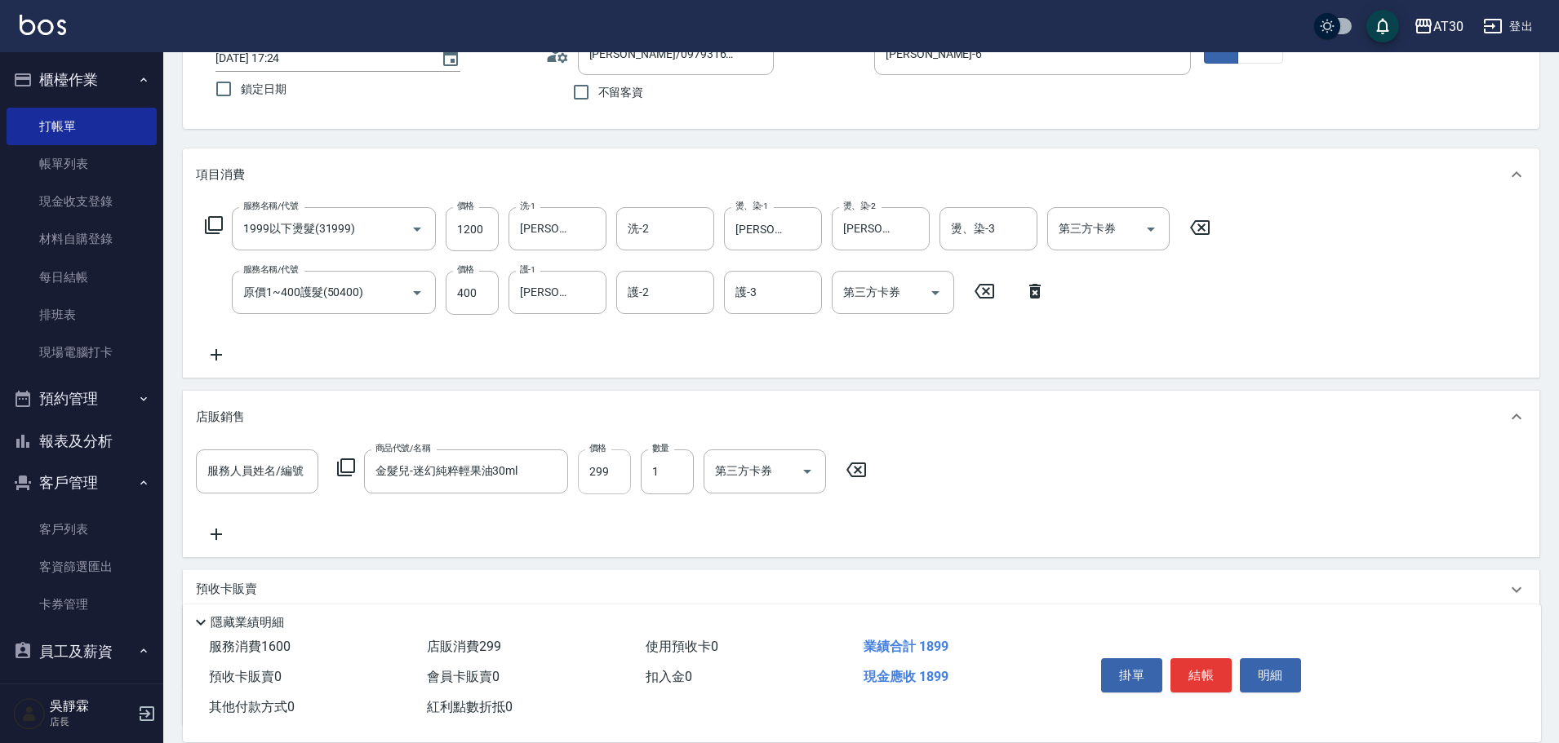
click at [617, 472] on input "299" at bounding box center [604, 472] width 53 height 44
type input "300"
click at [1188, 672] on button "結帳" at bounding box center [1200, 676] width 61 height 34
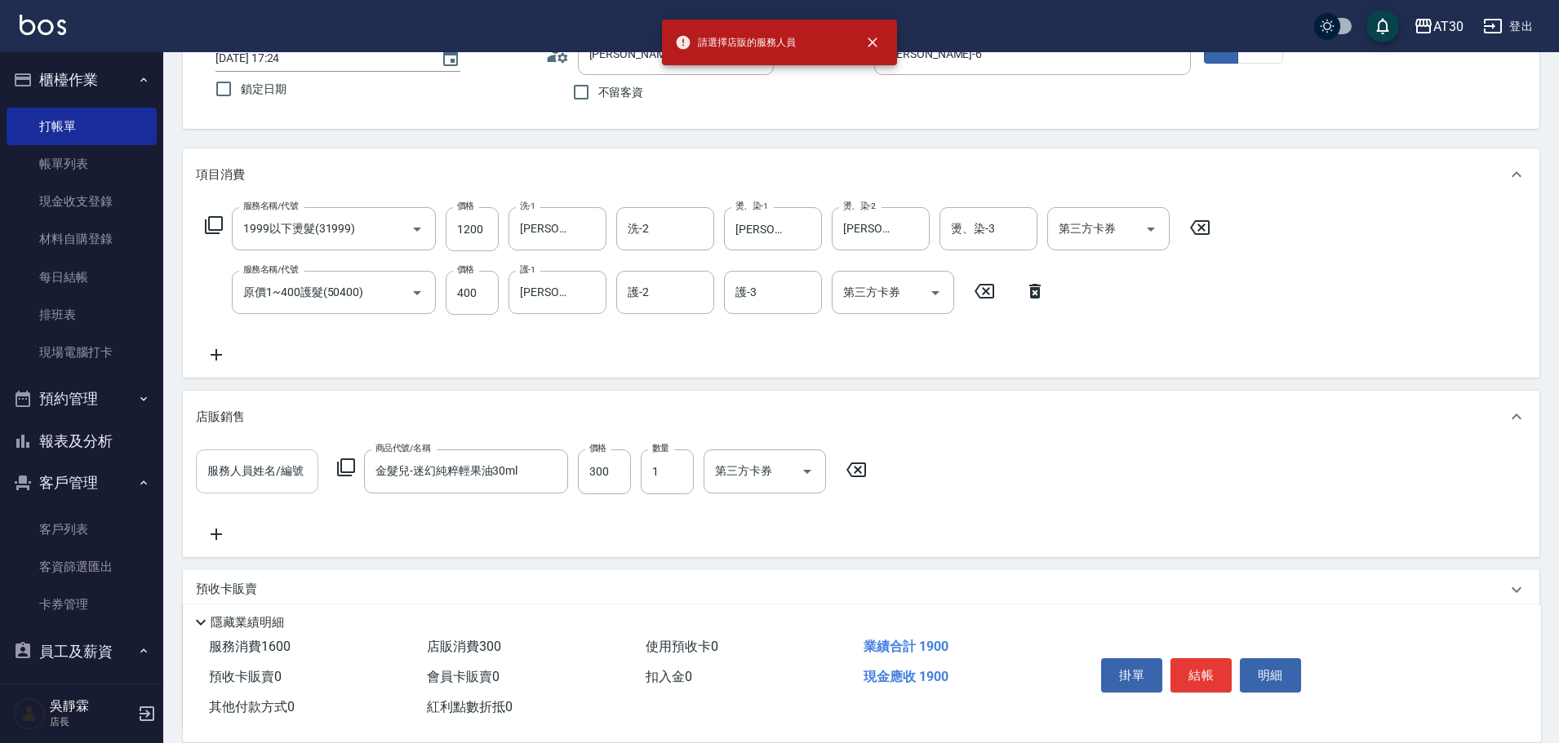
click at [239, 461] on input "服務人員姓名/編號" at bounding box center [257, 471] width 108 height 29
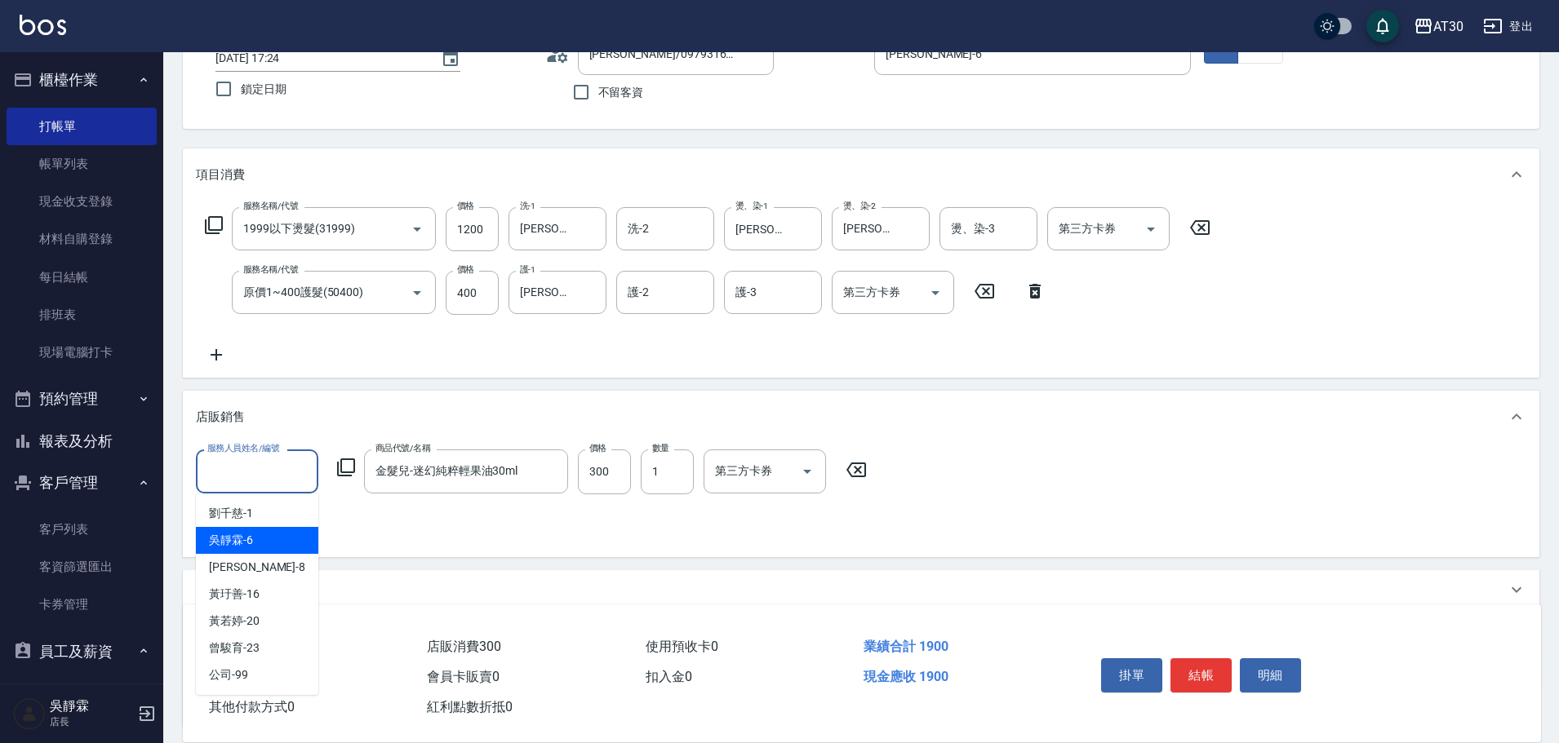
click at [240, 541] on span "[PERSON_NAME]-6" at bounding box center [231, 540] width 44 height 17
type input "[PERSON_NAME]-6"
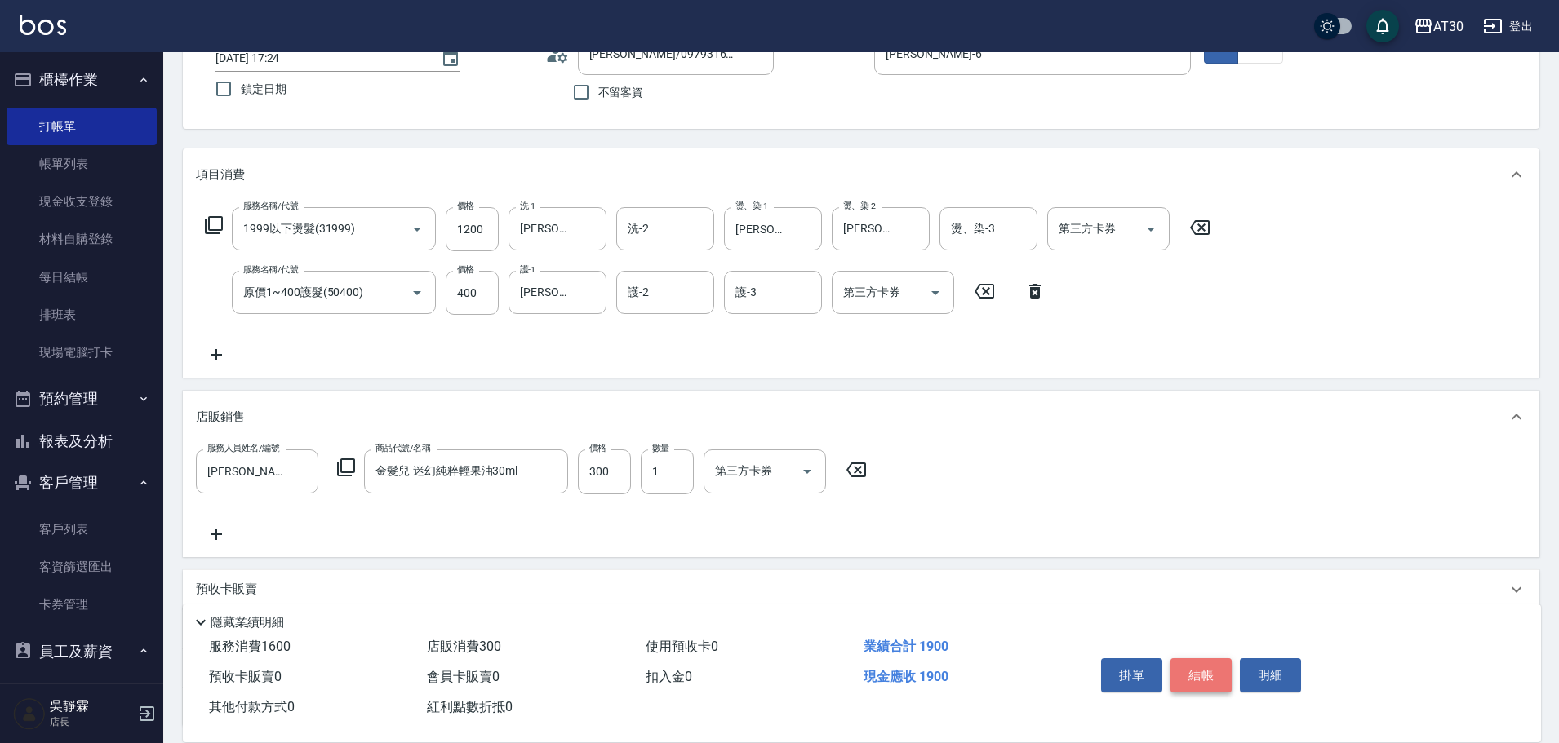
click at [1213, 674] on button "結帳" at bounding box center [1200, 676] width 61 height 34
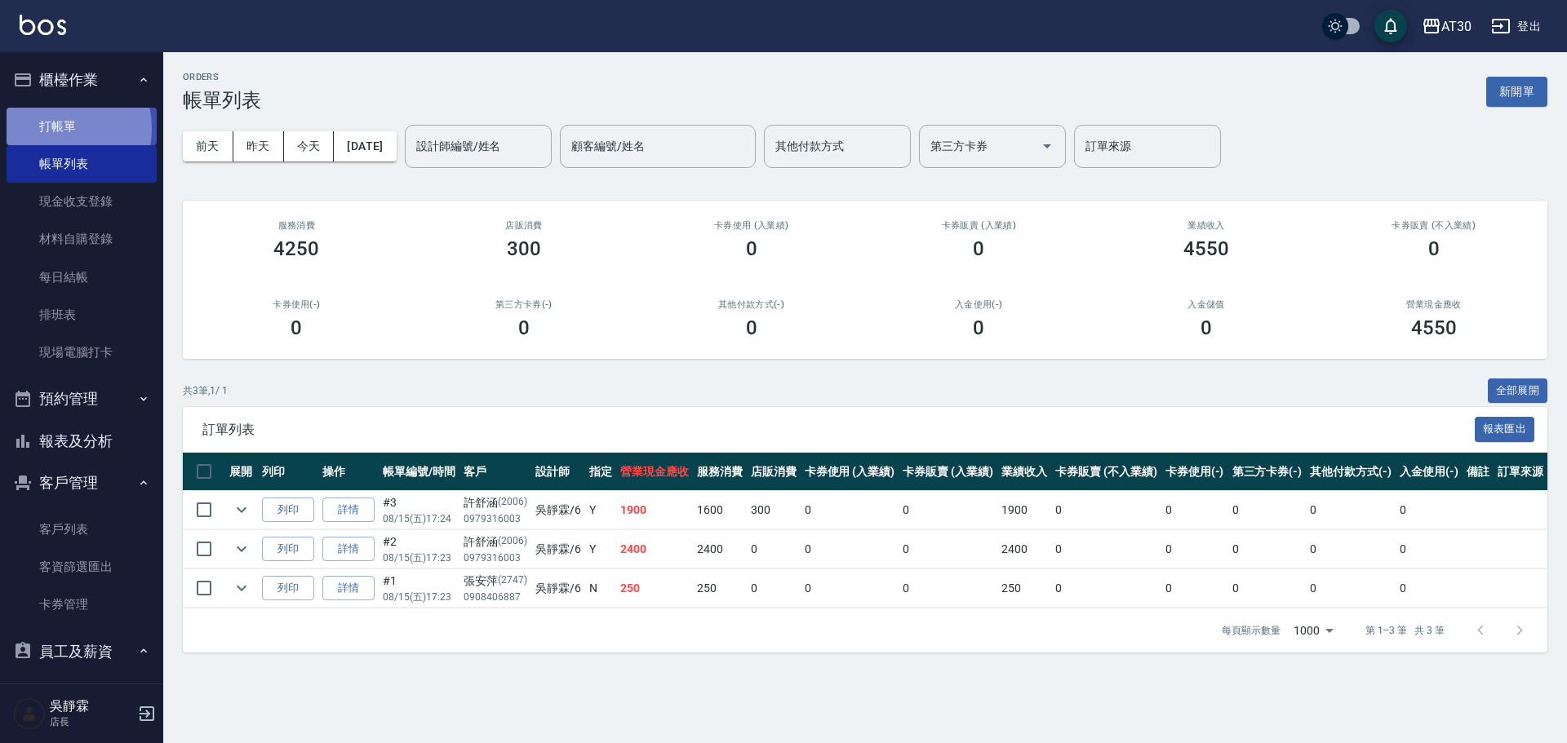
click at [56, 128] on link "打帳單" at bounding box center [82, 127] width 150 height 38
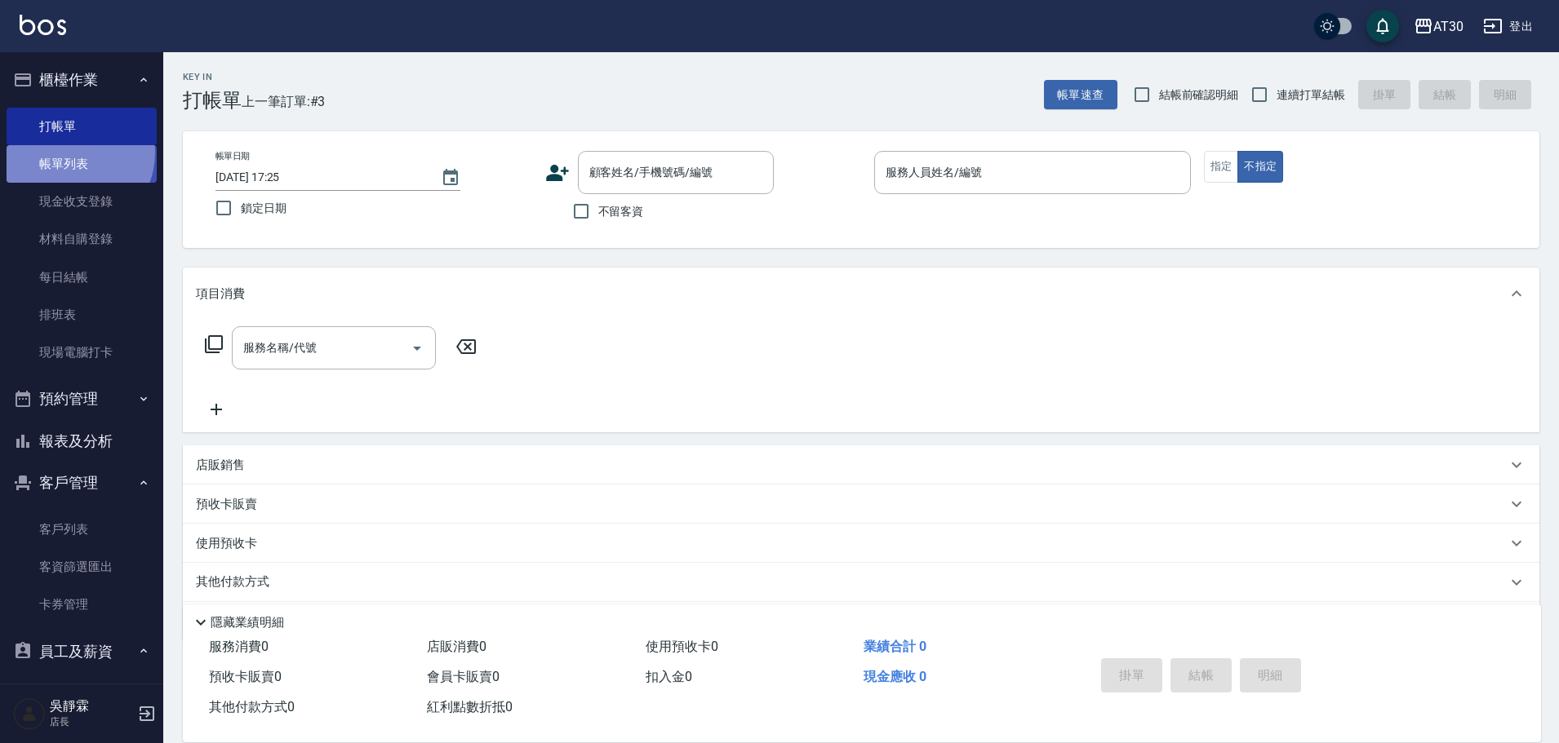
click at [68, 153] on link "帳單列表" at bounding box center [82, 164] width 150 height 38
